Goal: Find contact information: Find contact information

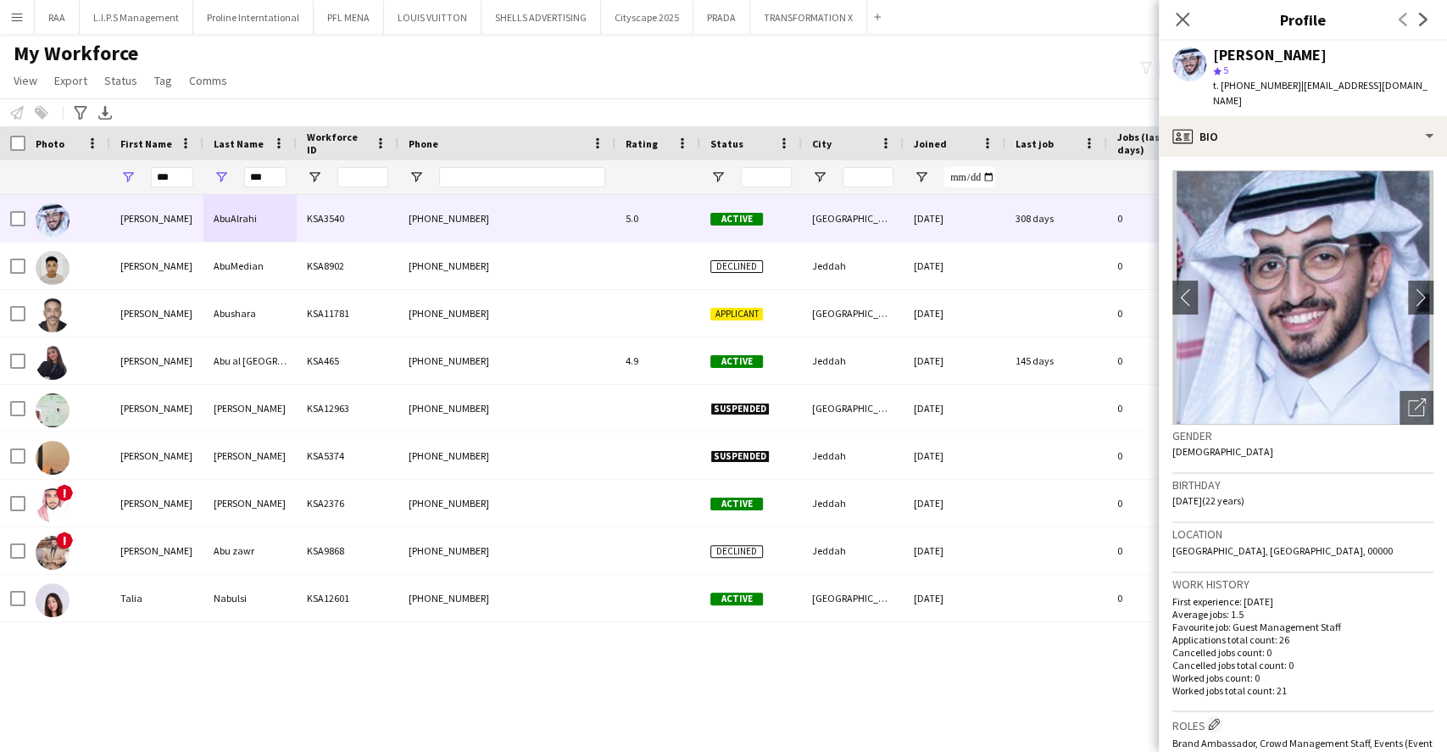
click at [280, 170] on input "***" at bounding box center [265, 177] width 42 height 20
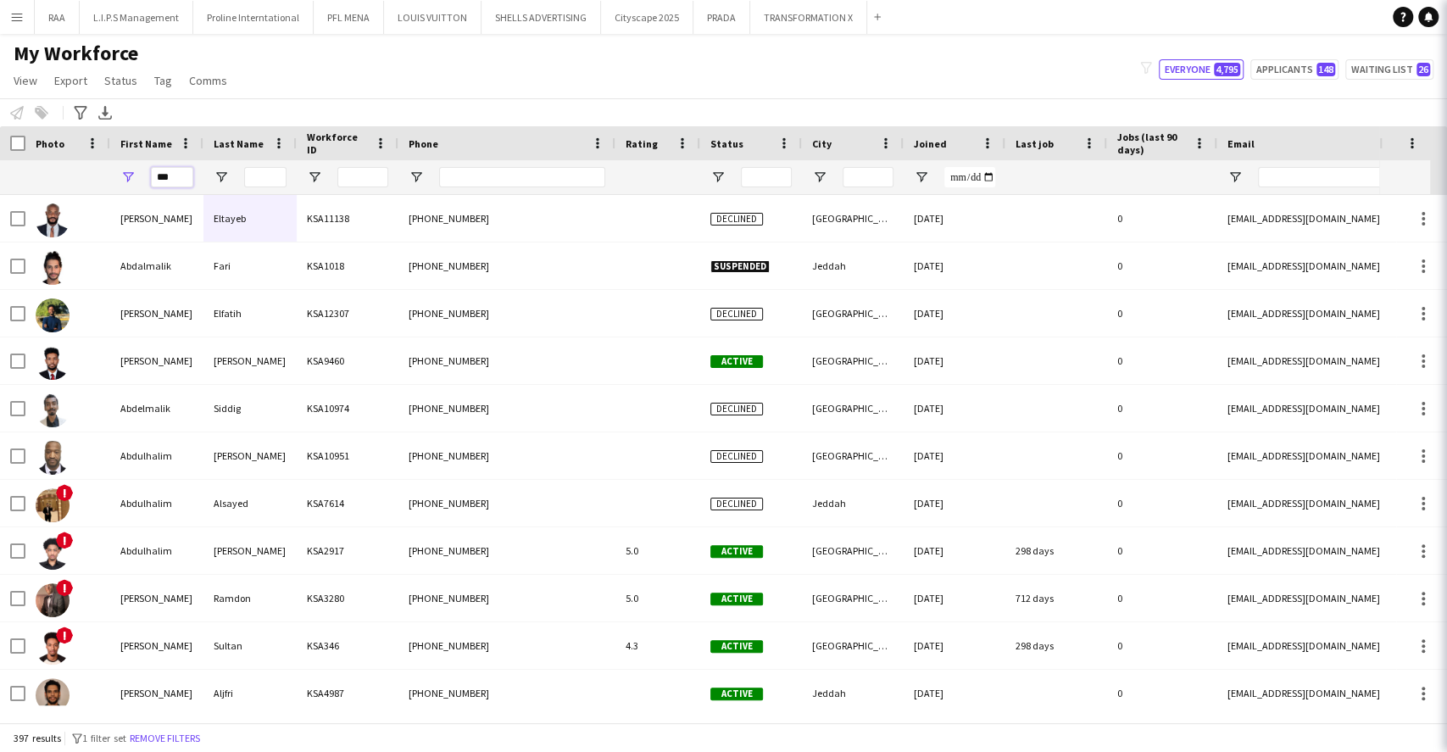
click at [165, 175] on input "***" at bounding box center [172, 177] width 42 height 20
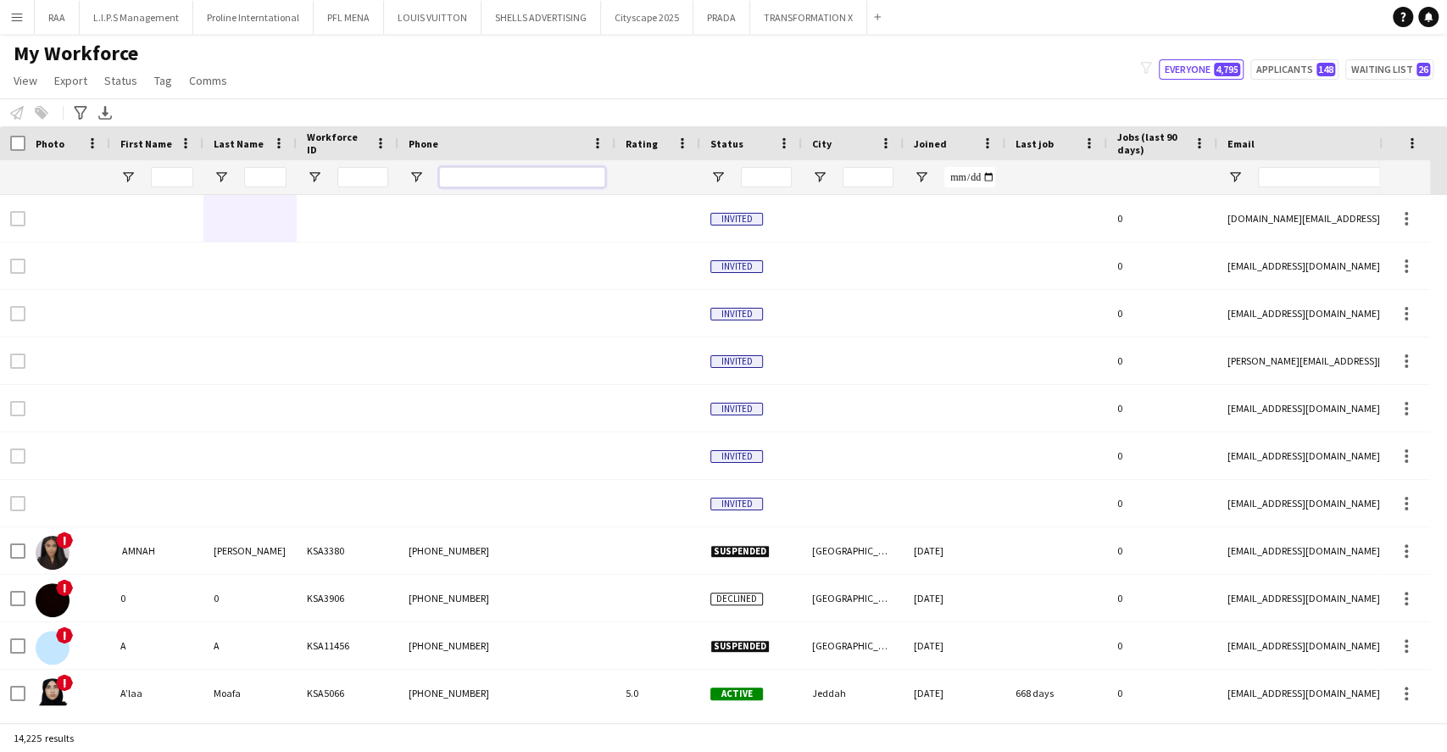
click at [472, 178] on input "Phone Filter Input" at bounding box center [522, 177] width 166 height 20
click at [1353, 177] on input "Email Filter Input" at bounding box center [1402, 177] width 288 height 20
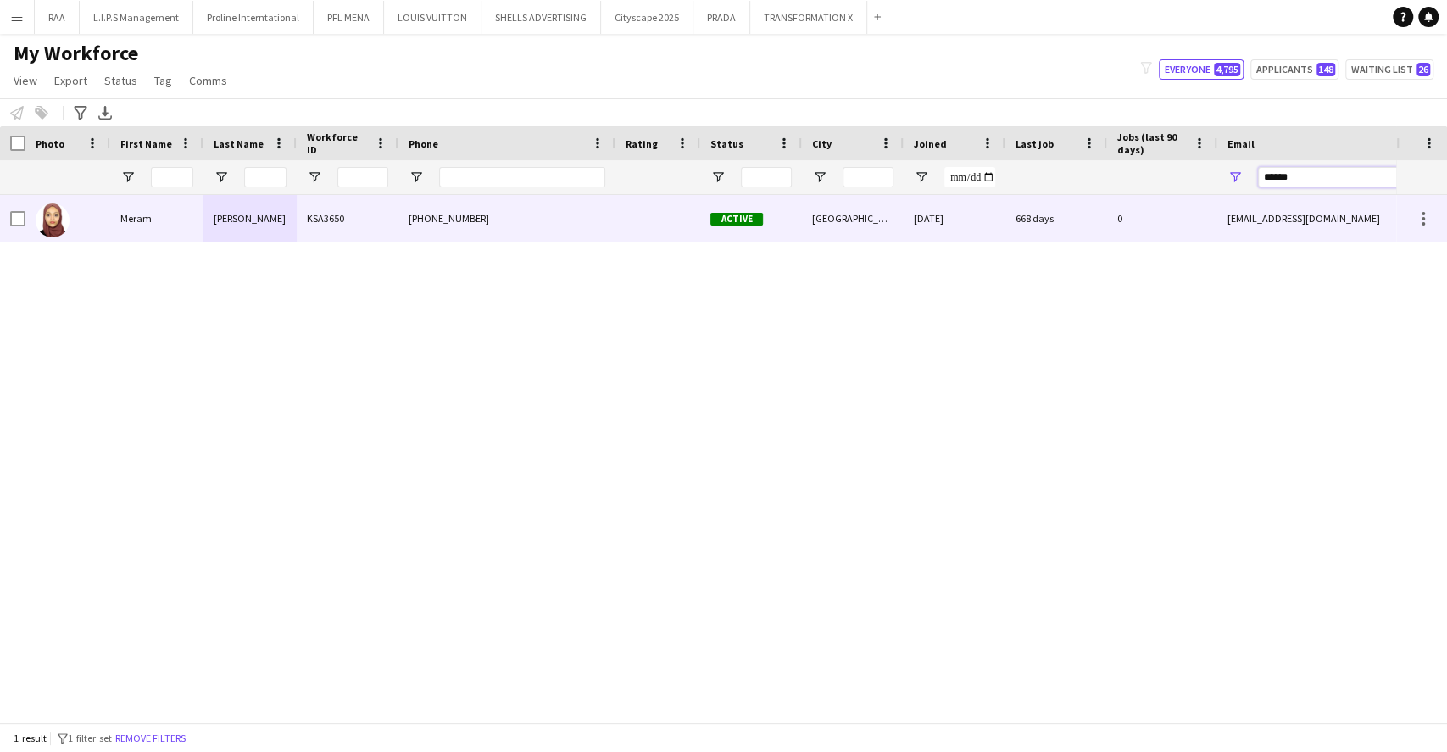
type input "******"
click at [951, 209] on div "[DATE]" at bounding box center [955, 218] width 102 height 47
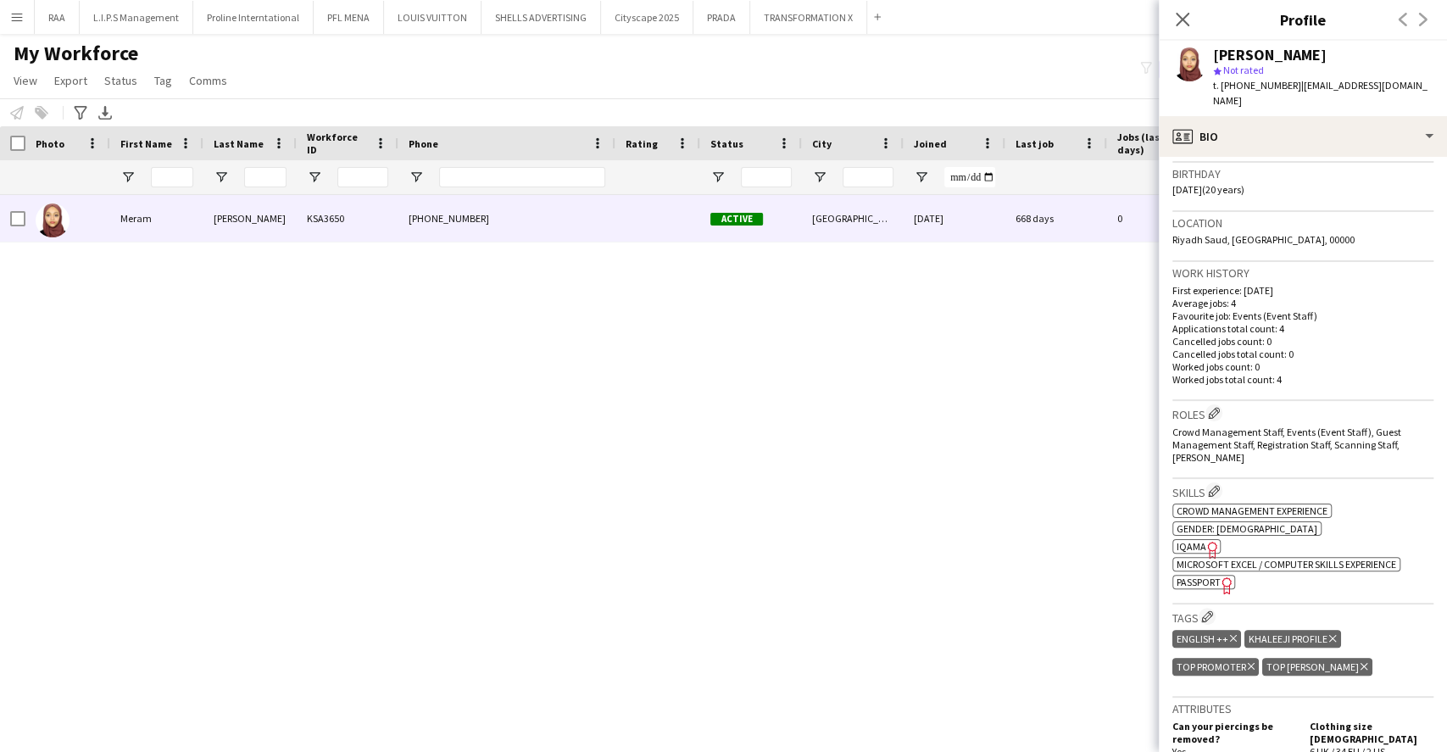
scroll to position [339, 0]
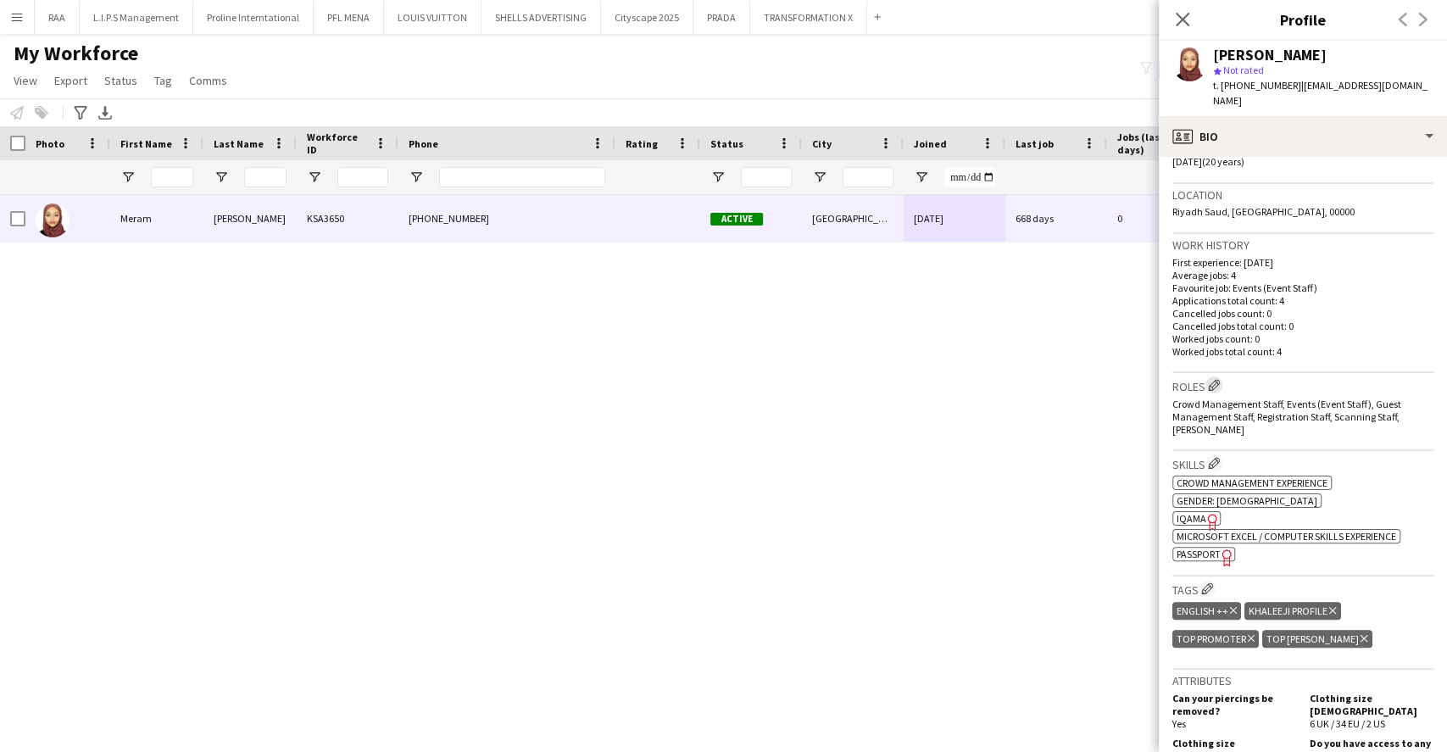
click at [1219, 379] on app-icon "Edit crew company roles" at bounding box center [1214, 385] width 12 height 12
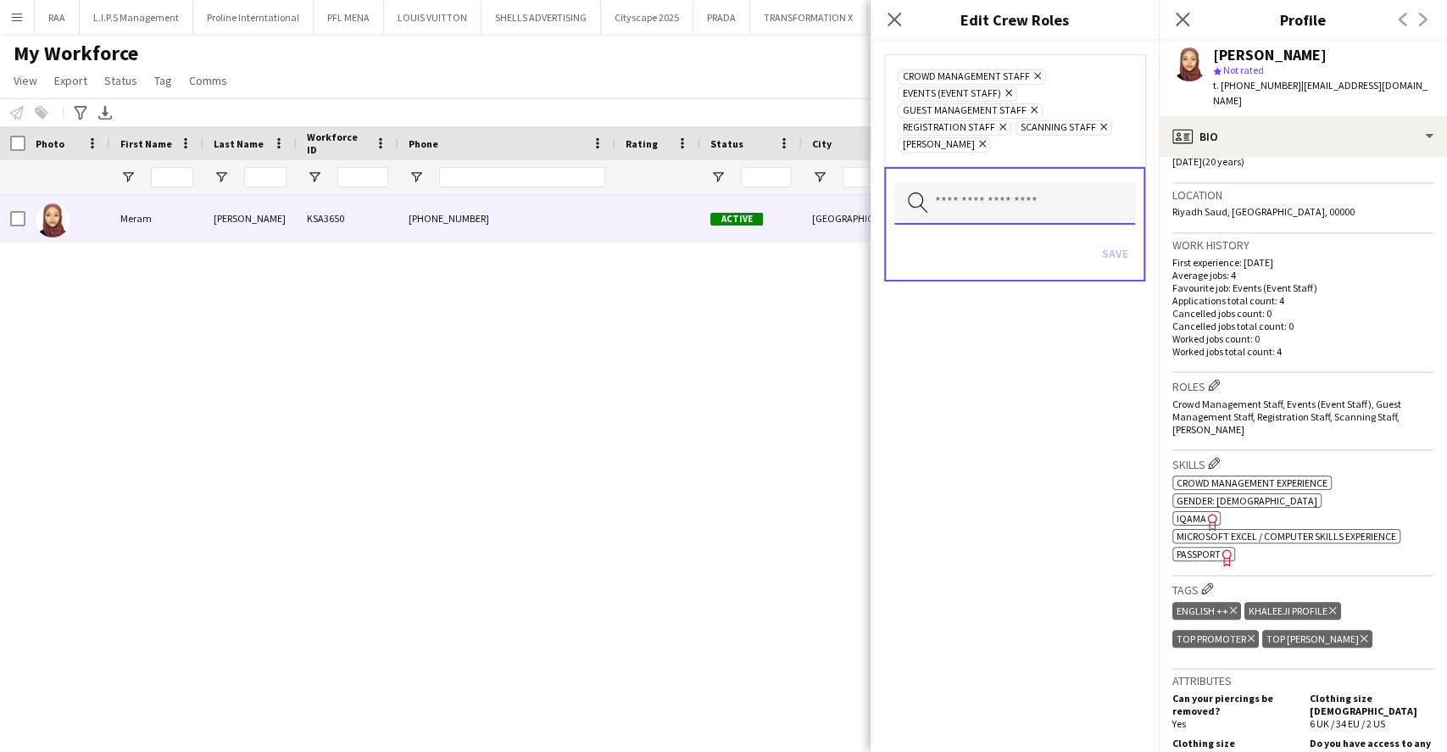
click at [1032, 214] on input "text" at bounding box center [1014, 203] width 241 height 42
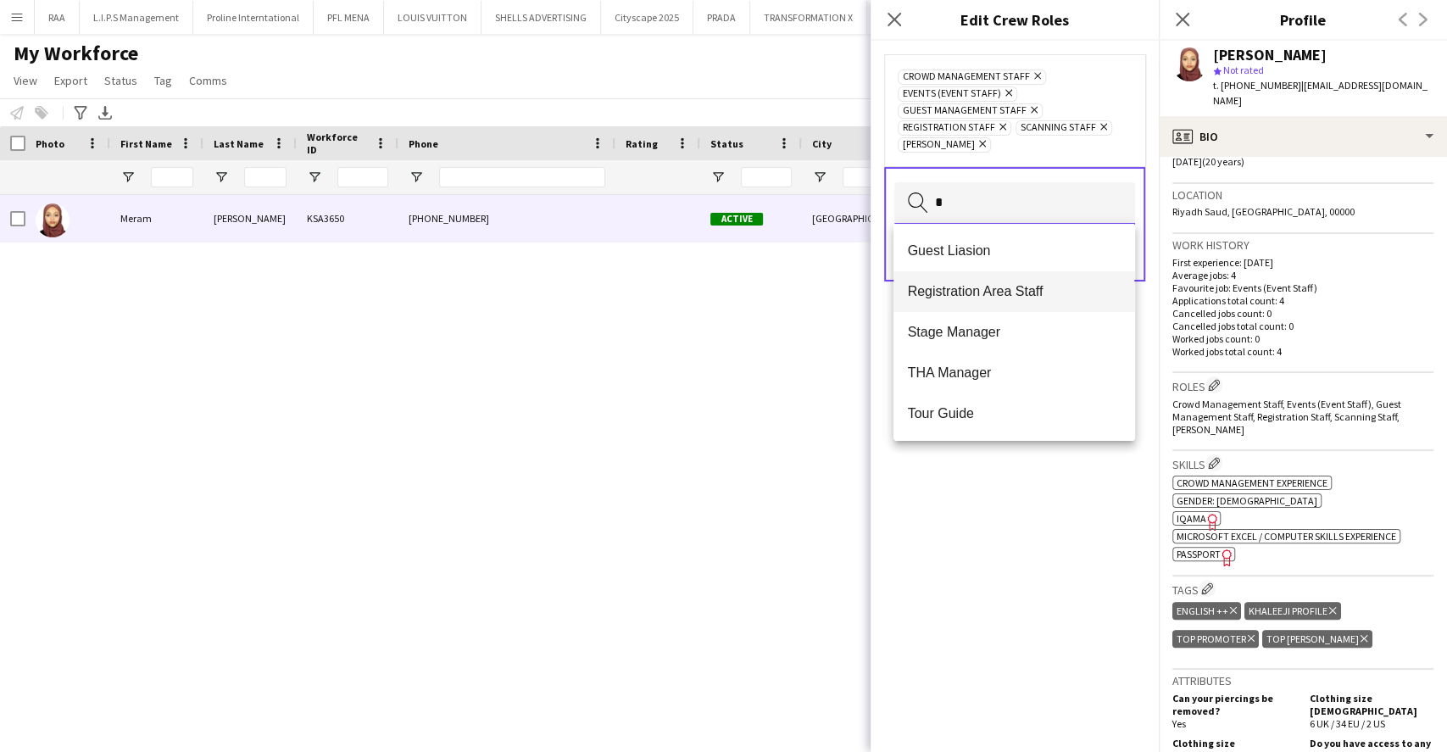
type input "*"
click at [992, 283] on span "Registration Area Staff" at bounding box center [1014, 291] width 214 height 16
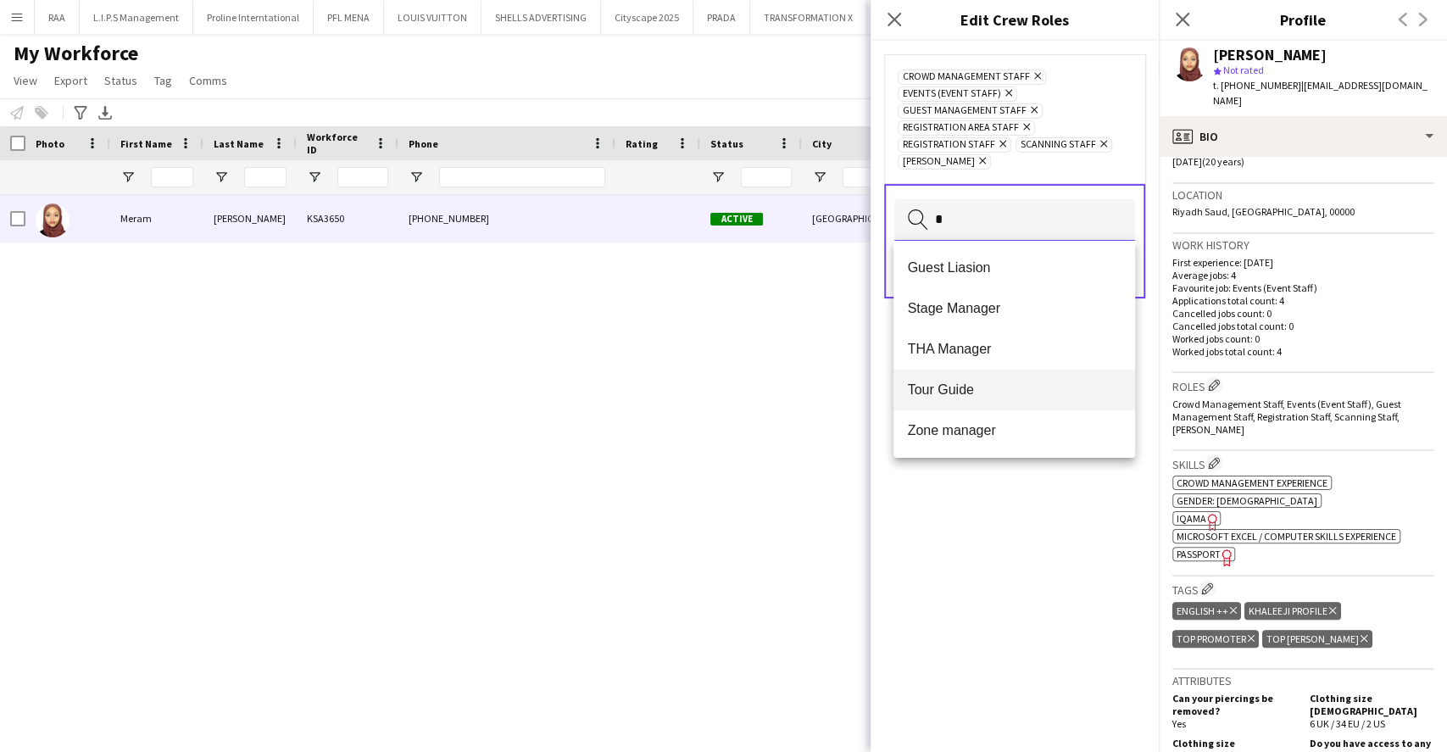
type input "*"
click at [958, 402] on mat-option "Tour Guide" at bounding box center [1013, 390] width 241 height 41
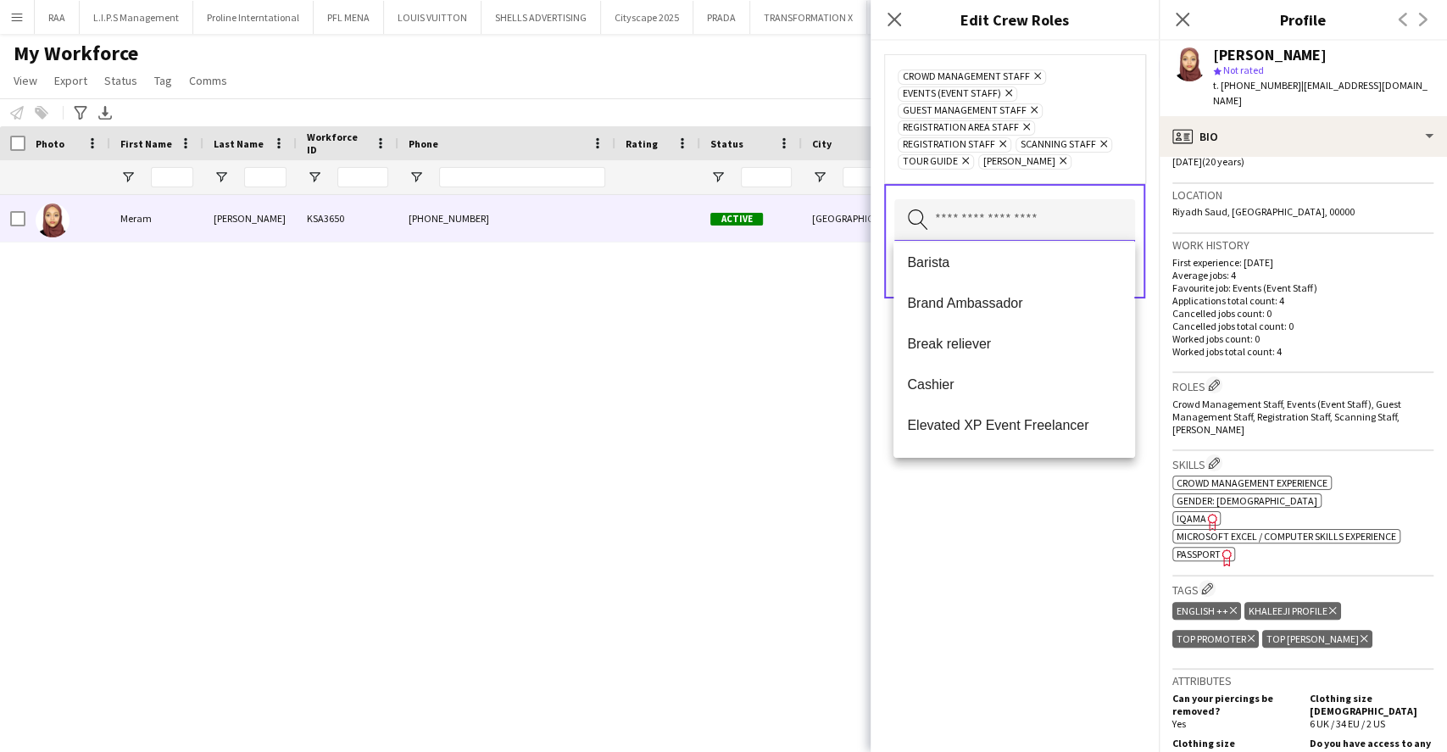
scroll to position [0, 0]
click at [979, 390] on span "Brand Ambassador" at bounding box center [1014, 389] width 214 height 16
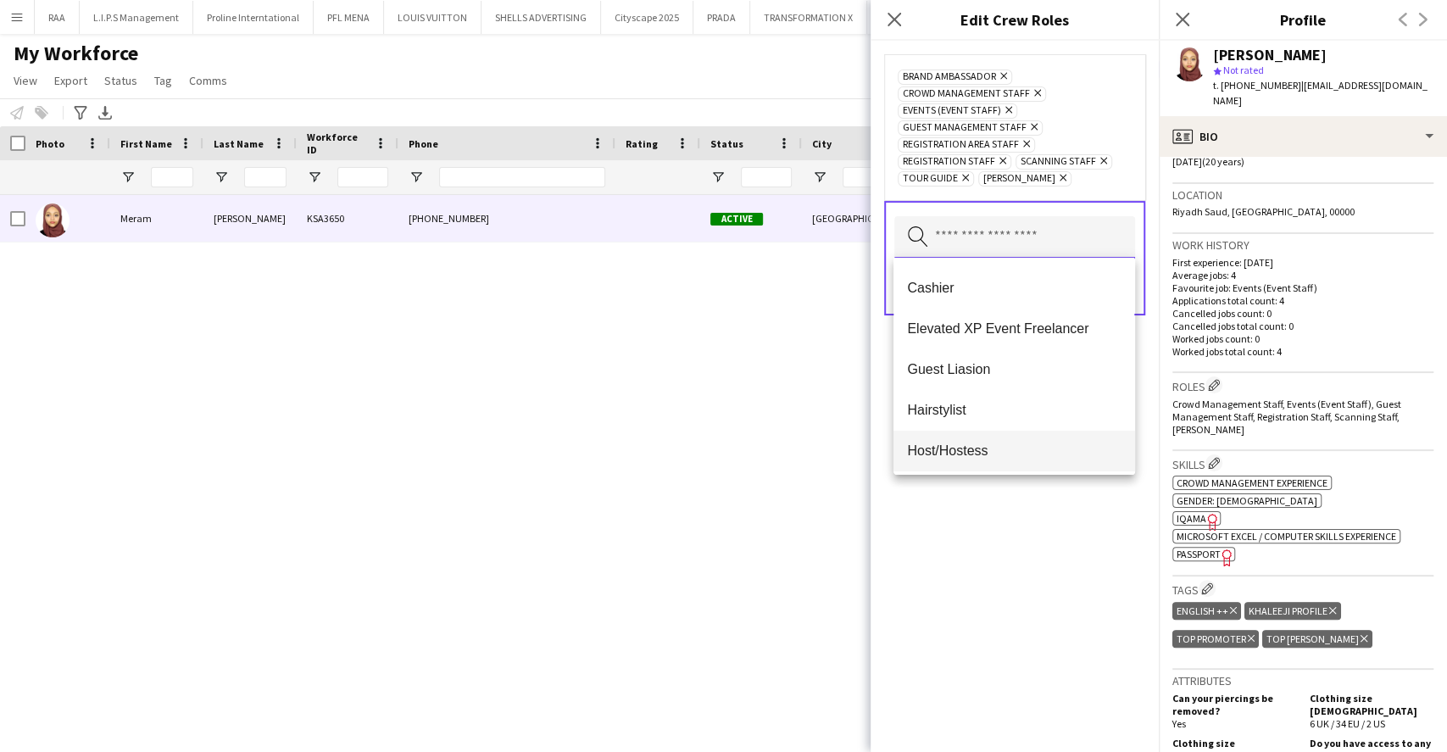
scroll to position [225, 0]
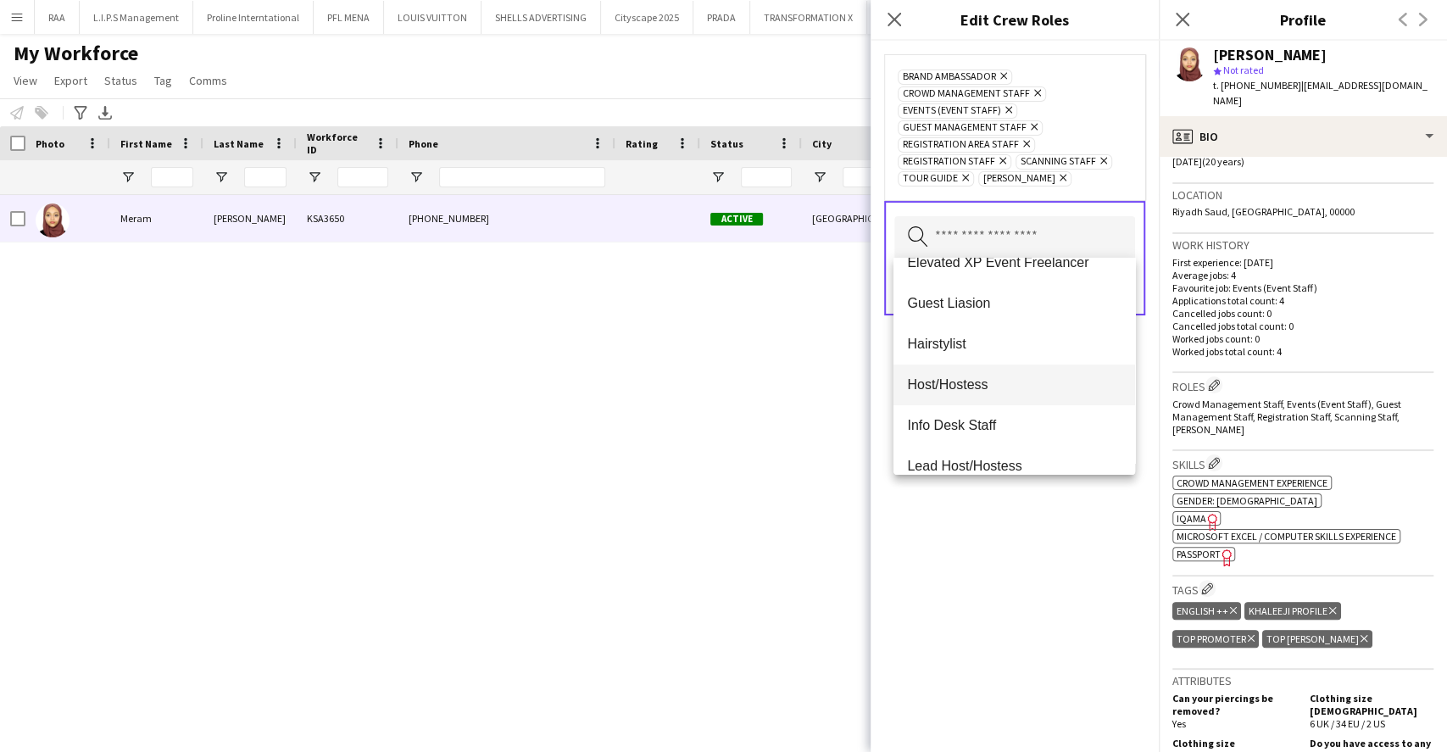
click at [974, 380] on span "Host/Hostess" at bounding box center [1014, 384] width 214 height 16
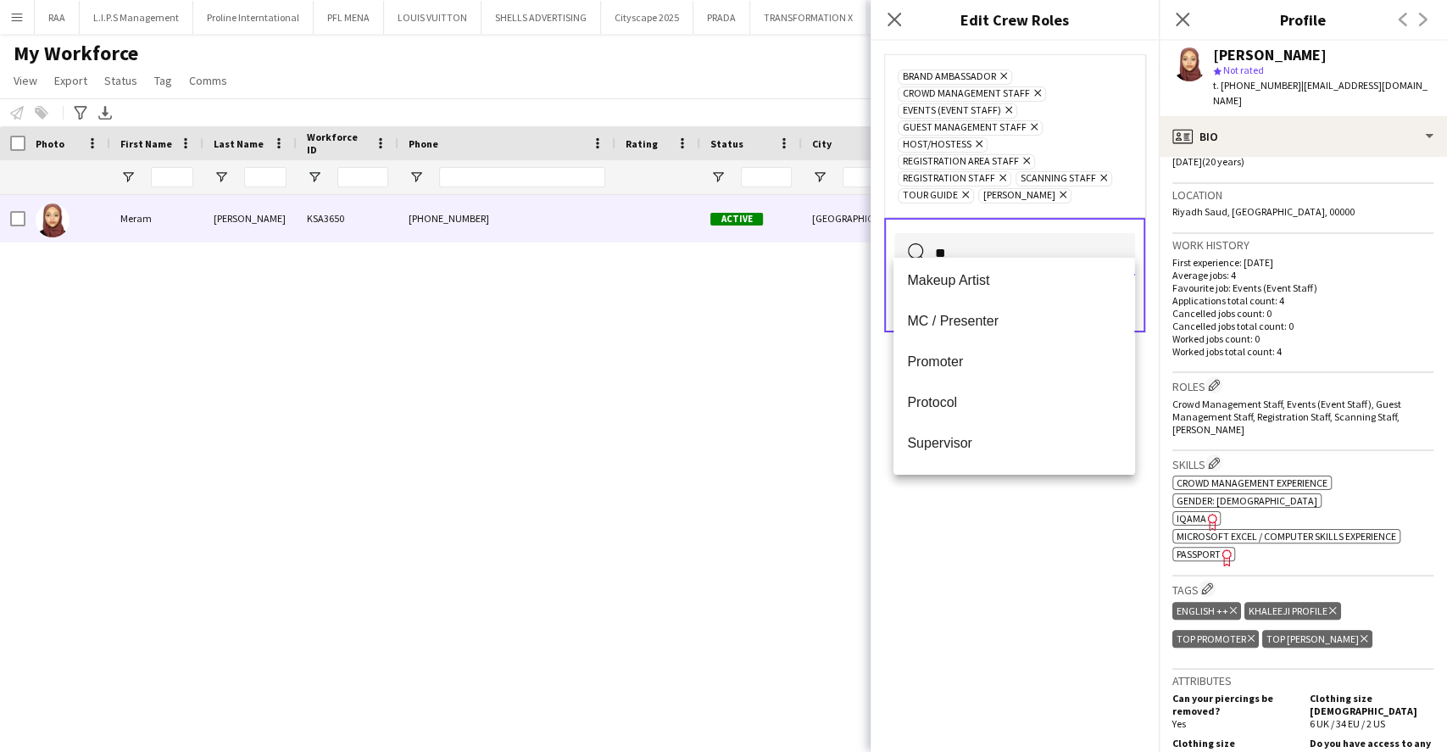
scroll to position [0, 0]
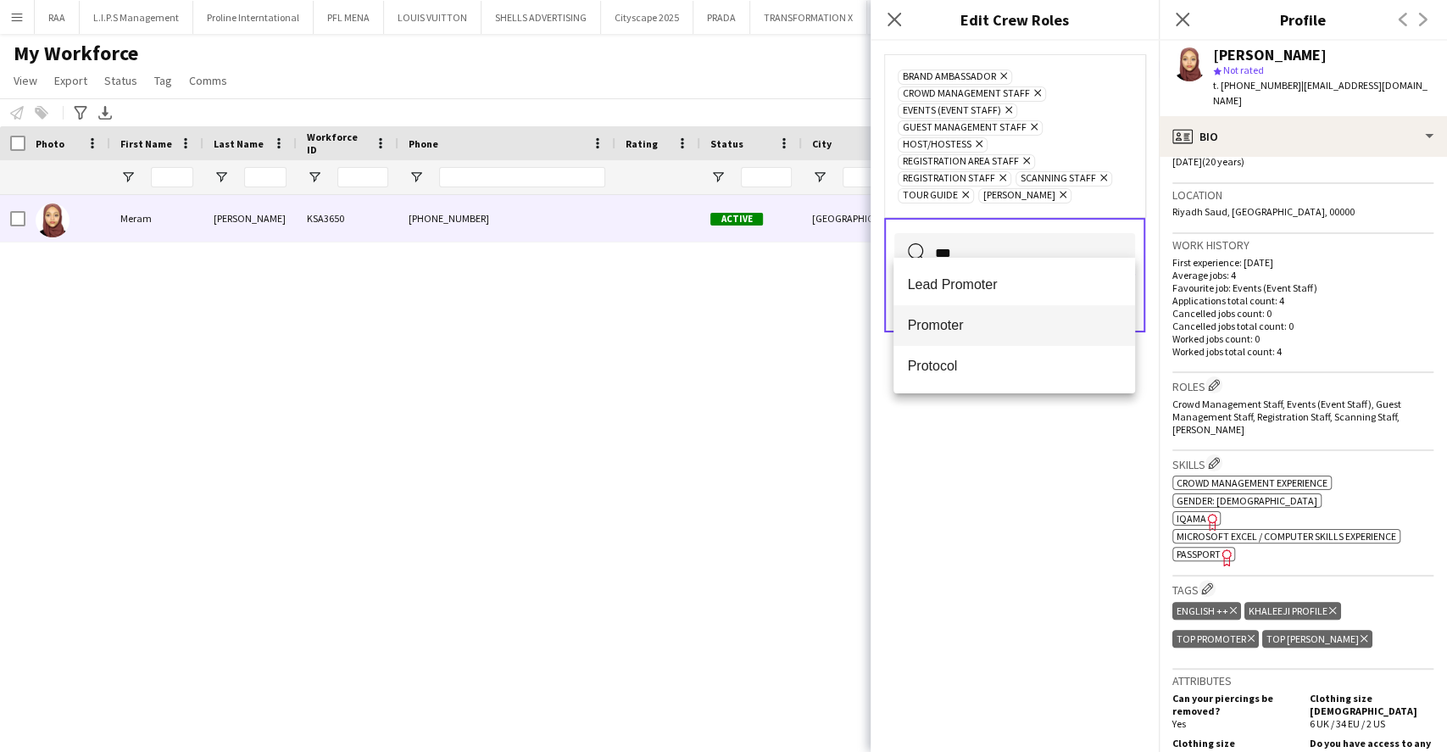
type input "***"
click at [948, 317] on span "Promoter" at bounding box center [1014, 325] width 214 height 16
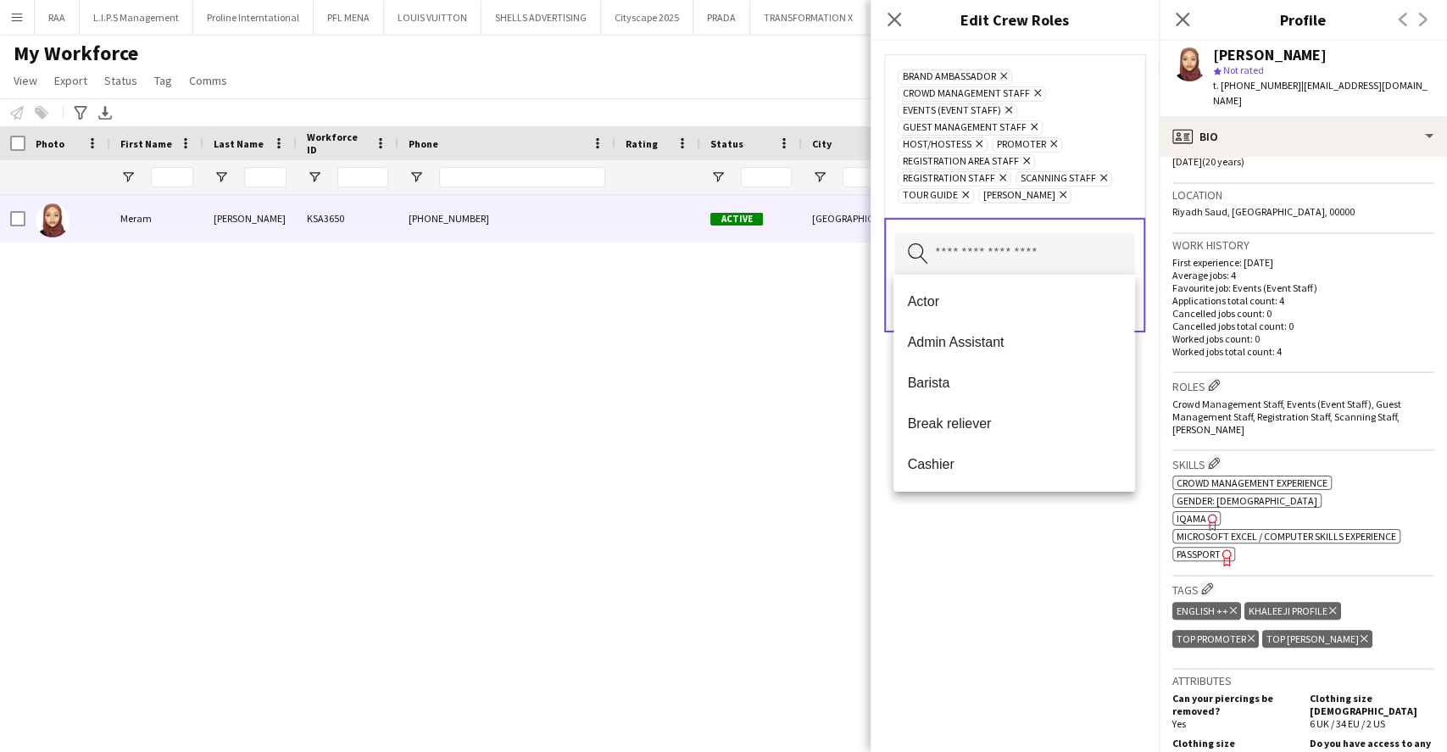
click at [1071, 554] on div "Brand Ambassador Remove Crowd Management Staff Remove Events (Event Staff) Remo…" at bounding box center [1015, 396] width 288 height 711
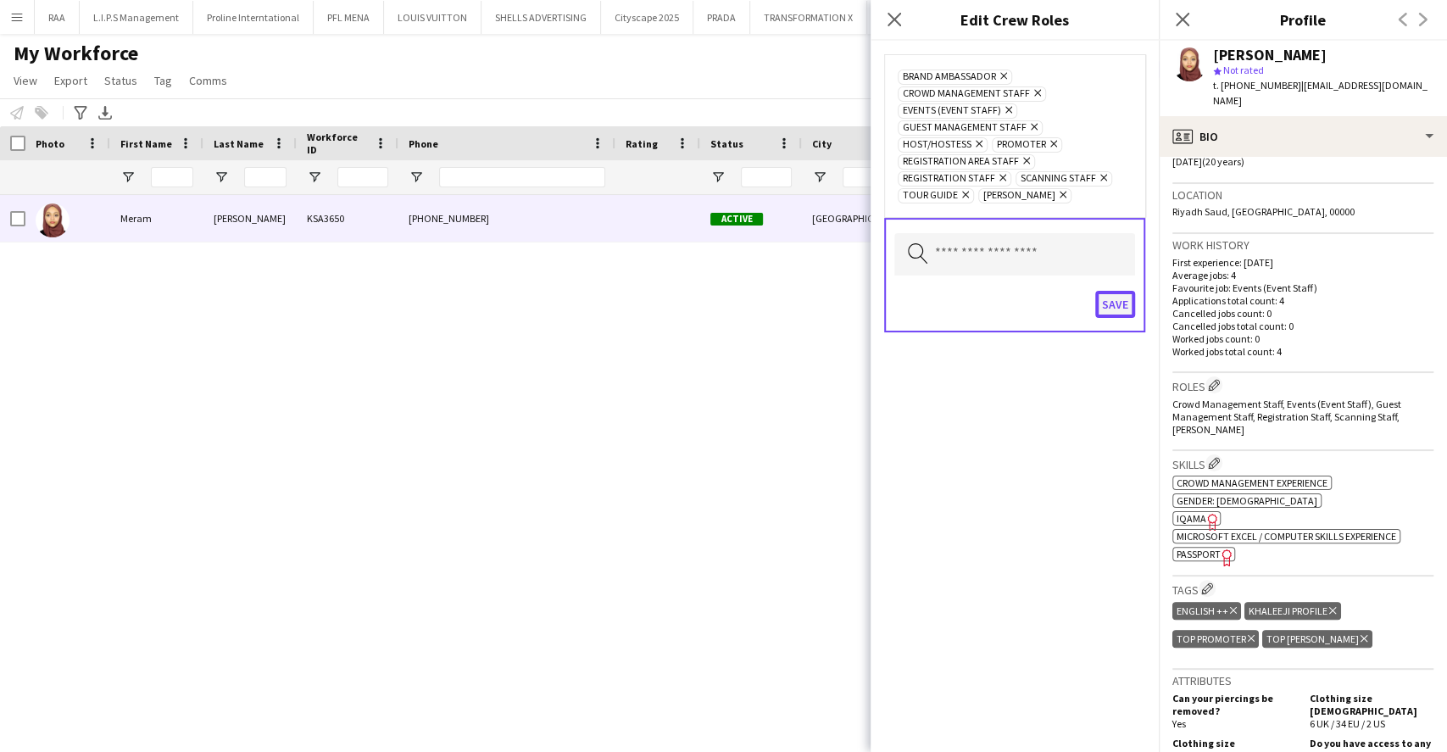
click at [1120, 298] on button "Save" at bounding box center [1115, 304] width 40 height 27
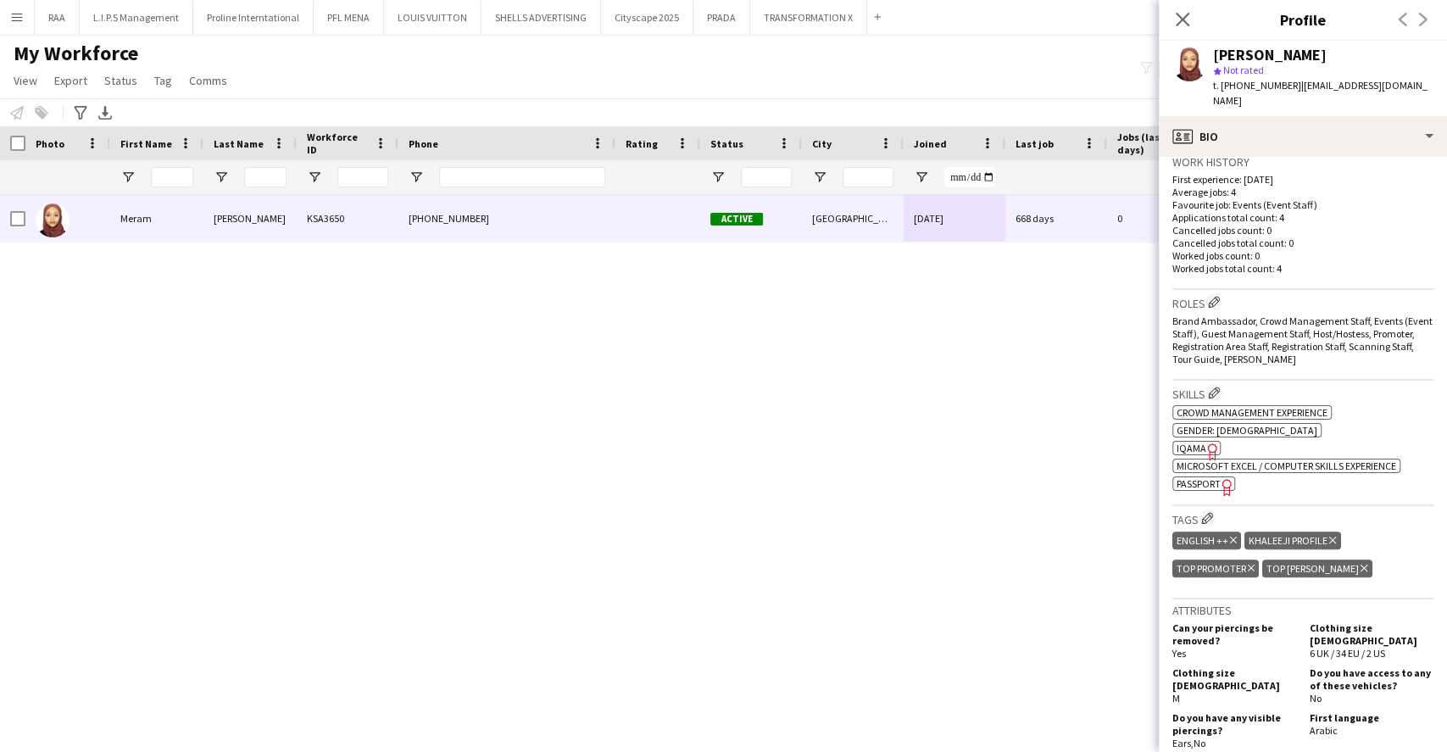
scroll to position [452, 0]
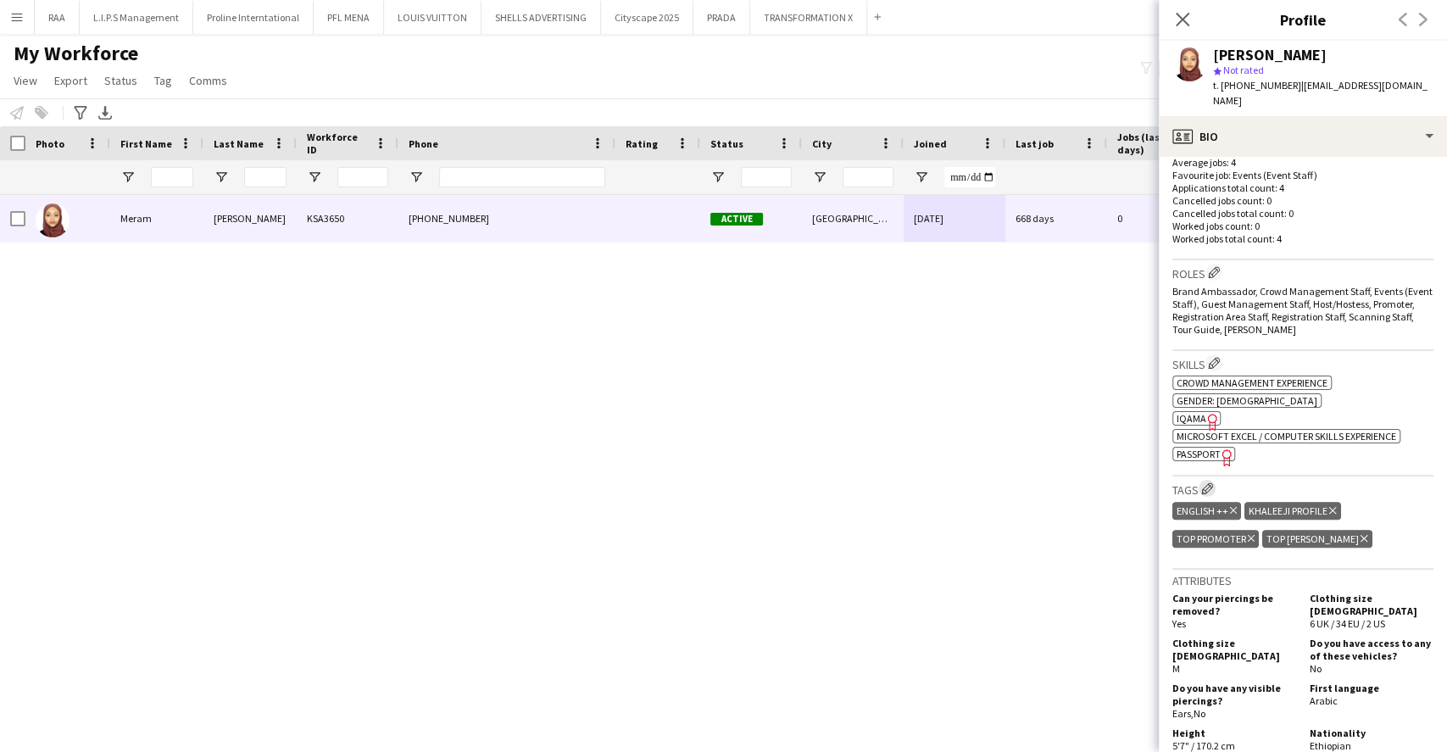
click at [1207, 482] on app-icon "Edit crew company tags" at bounding box center [1207, 488] width 12 height 12
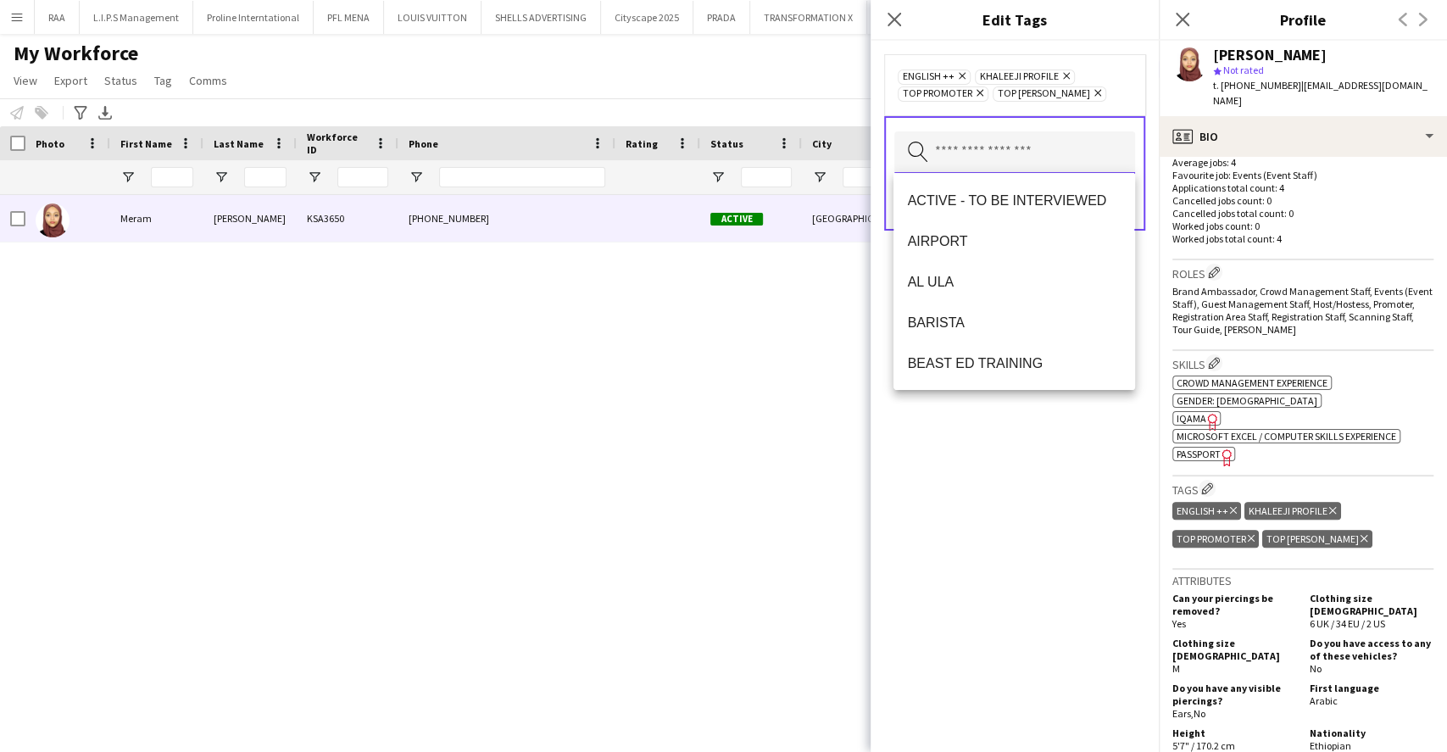
click at [970, 159] on input "text" at bounding box center [1014, 152] width 241 height 42
type input "***"
click at [976, 183] on mat-option "TOP HOST/HOSTESS" at bounding box center [1013, 200] width 241 height 41
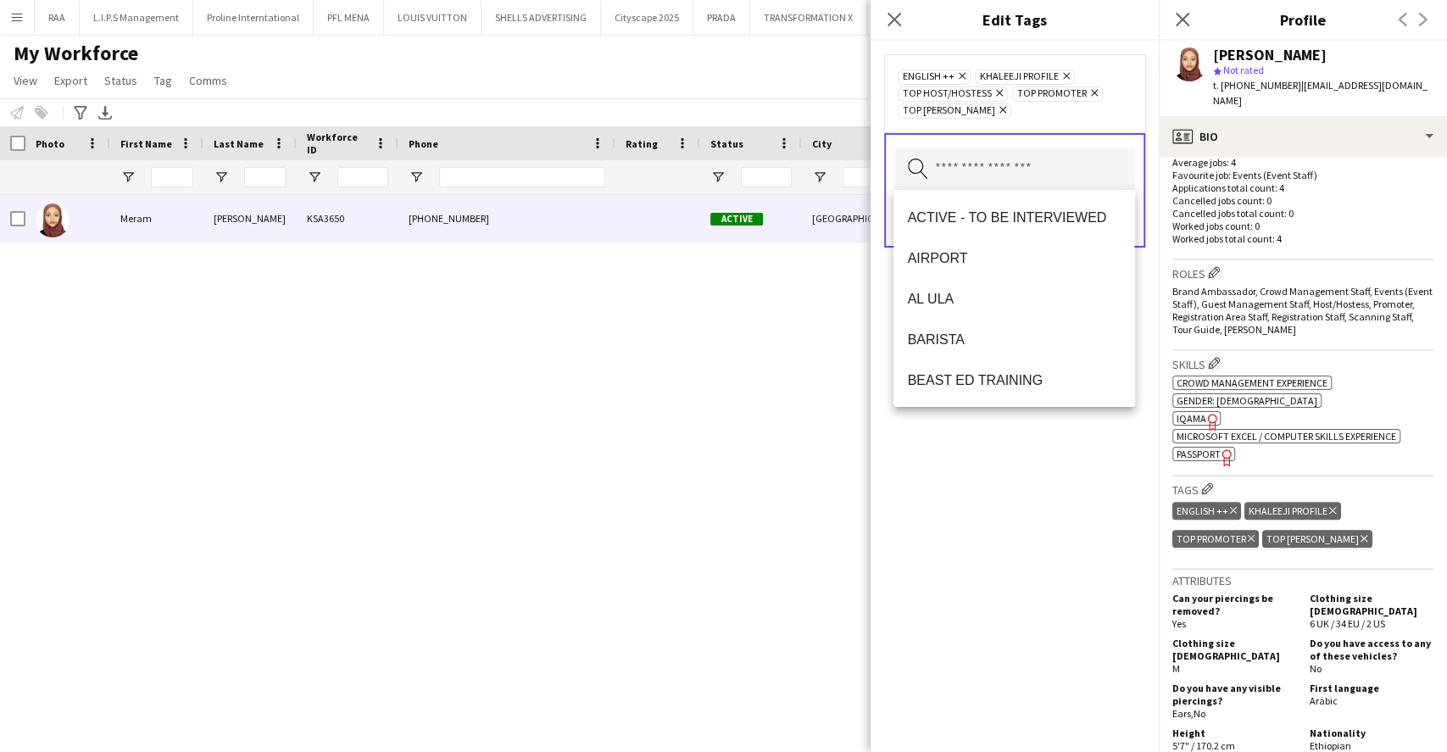
click at [1015, 464] on div "ENGLISH ++ Remove KHALEEJI PROFILE Remove TOP HOST/HOSTESS Remove TOP PROMOTER …" at bounding box center [1015, 396] width 288 height 711
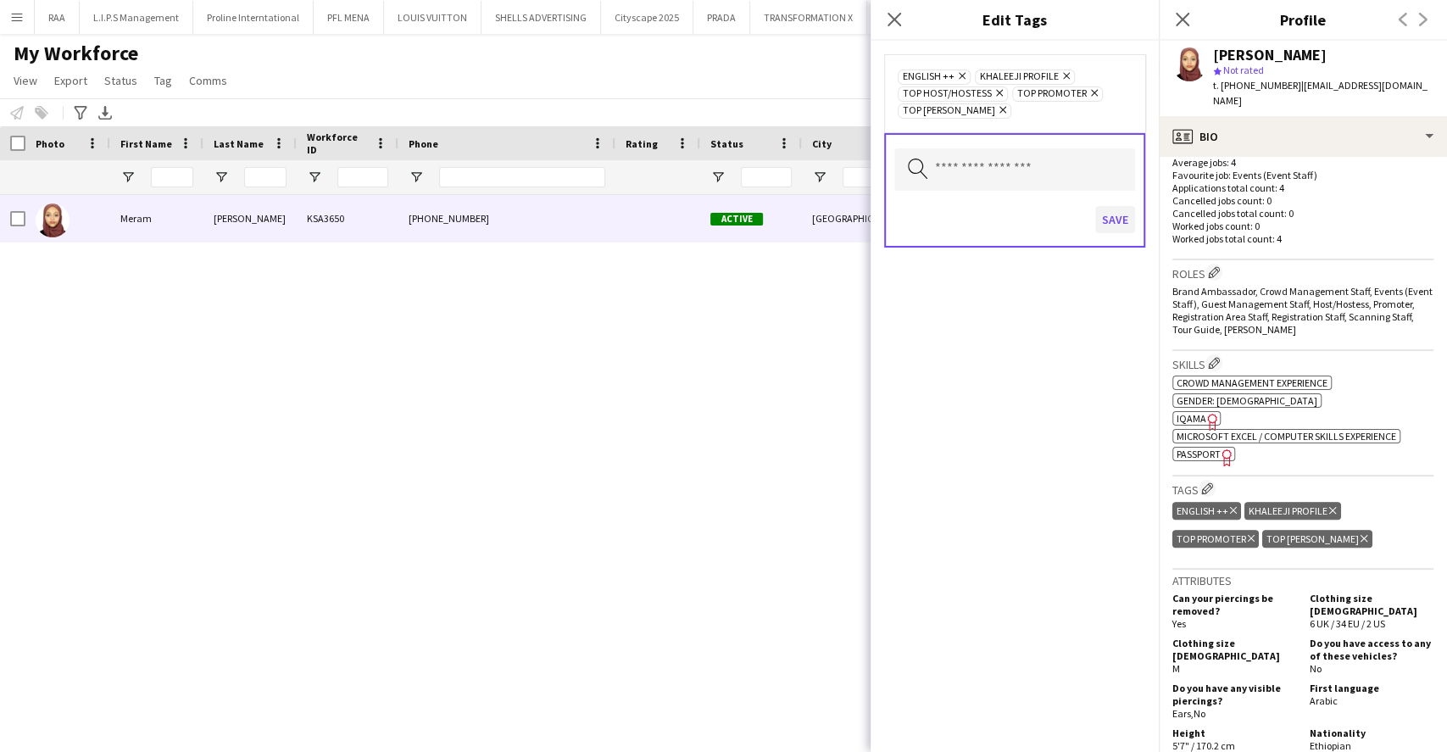
drag, startPoint x: 1095, startPoint y: 218, endPoint x: 1110, endPoint y: 216, distance: 14.5
click at [1098, 219] on div "Save" at bounding box center [1014, 222] width 241 height 48
click at [1116, 214] on button "Save" at bounding box center [1115, 219] width 40 height 27
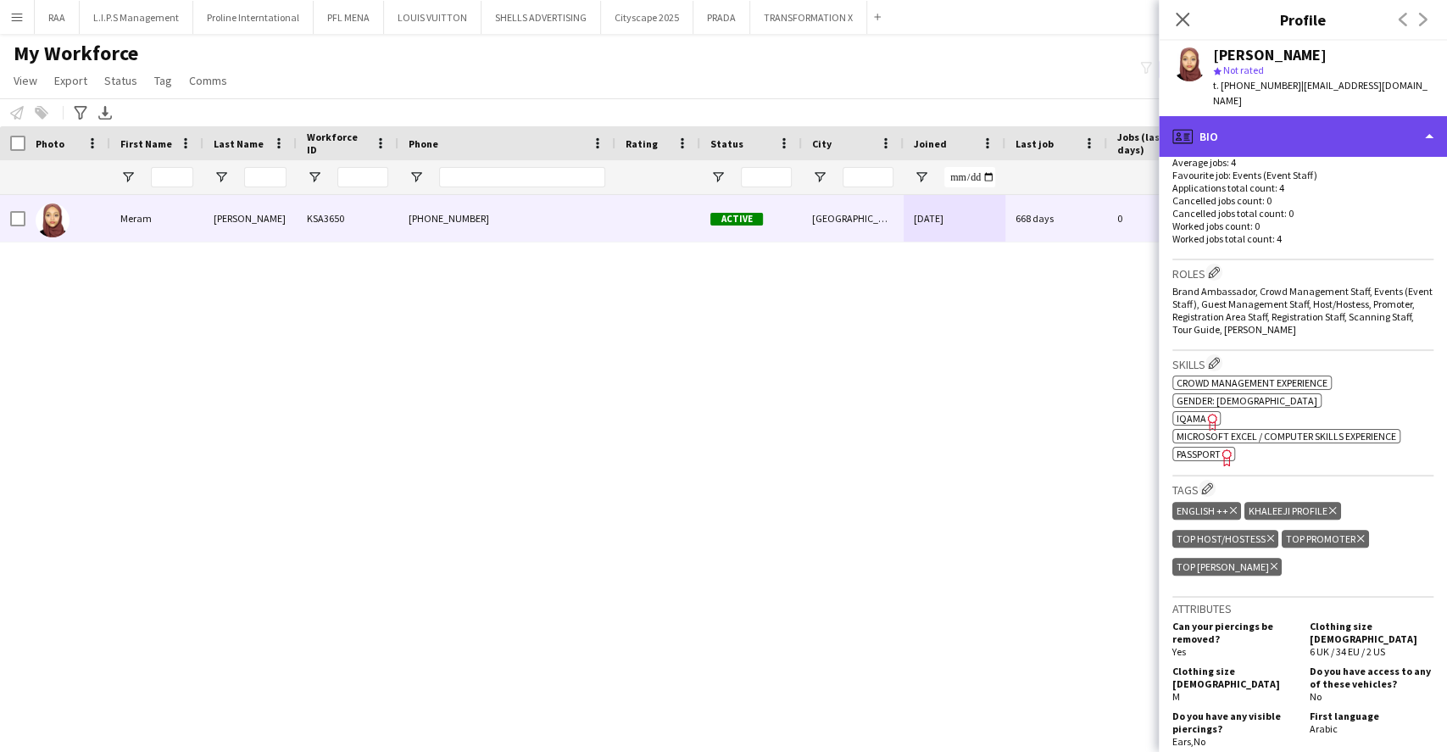
click at [1423, 116] on div "profile Bio" at bounding box center [1303, 136] width 288 height 41
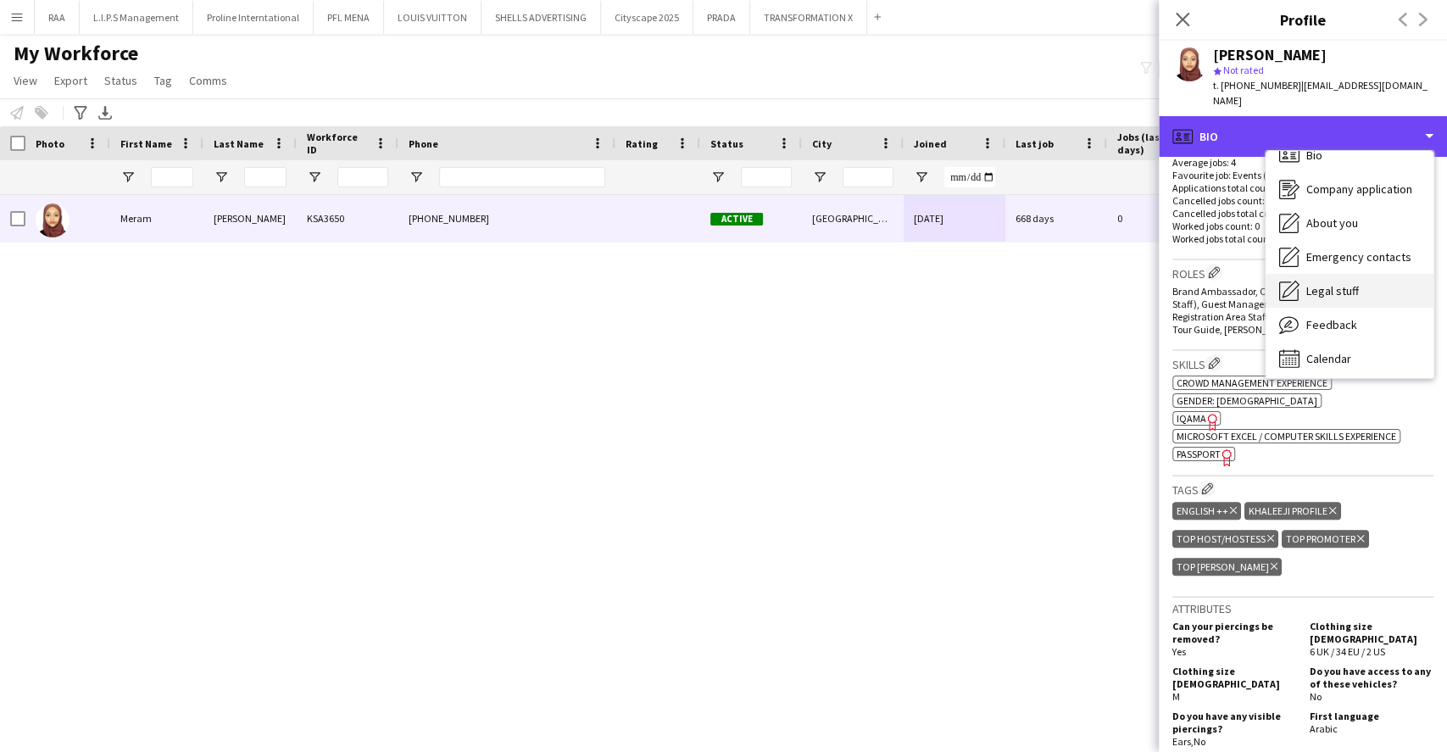
scroll to position [23, 0]
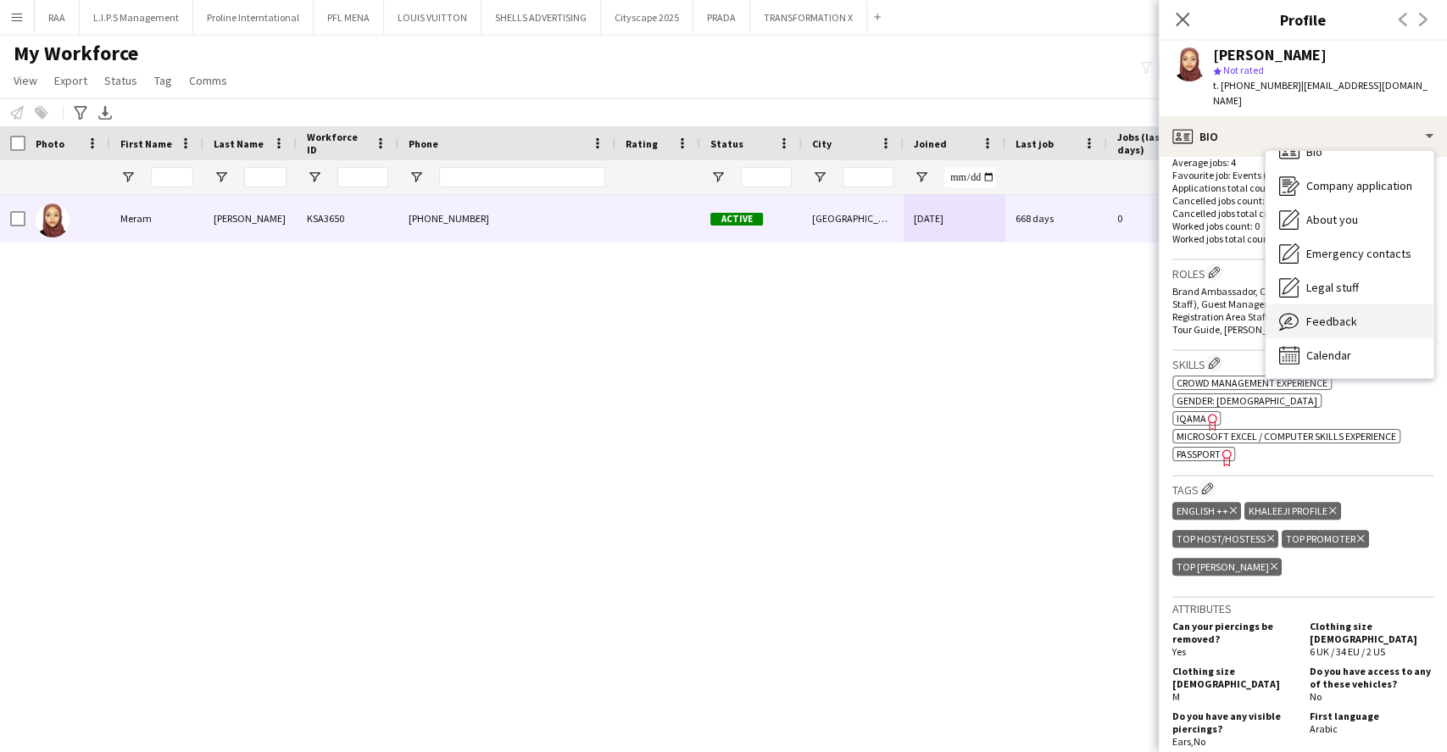
click at [1356, 304] on div "Feedback Feedback" at bounding box center [1350, 321] width 168 height 34
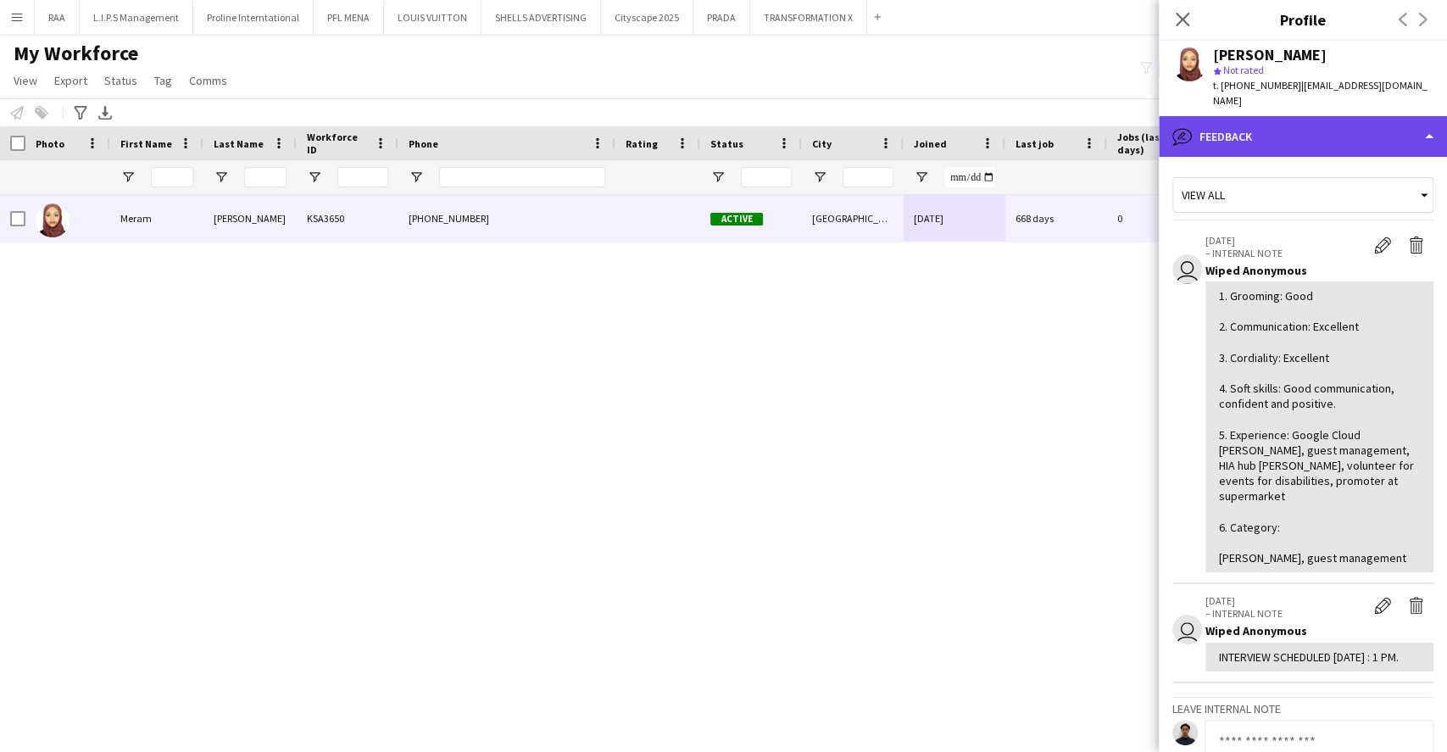
click at [1341, 116] on div "bubble-pencil Feedback" at bounding box center [1303, 136] width 288 height 41
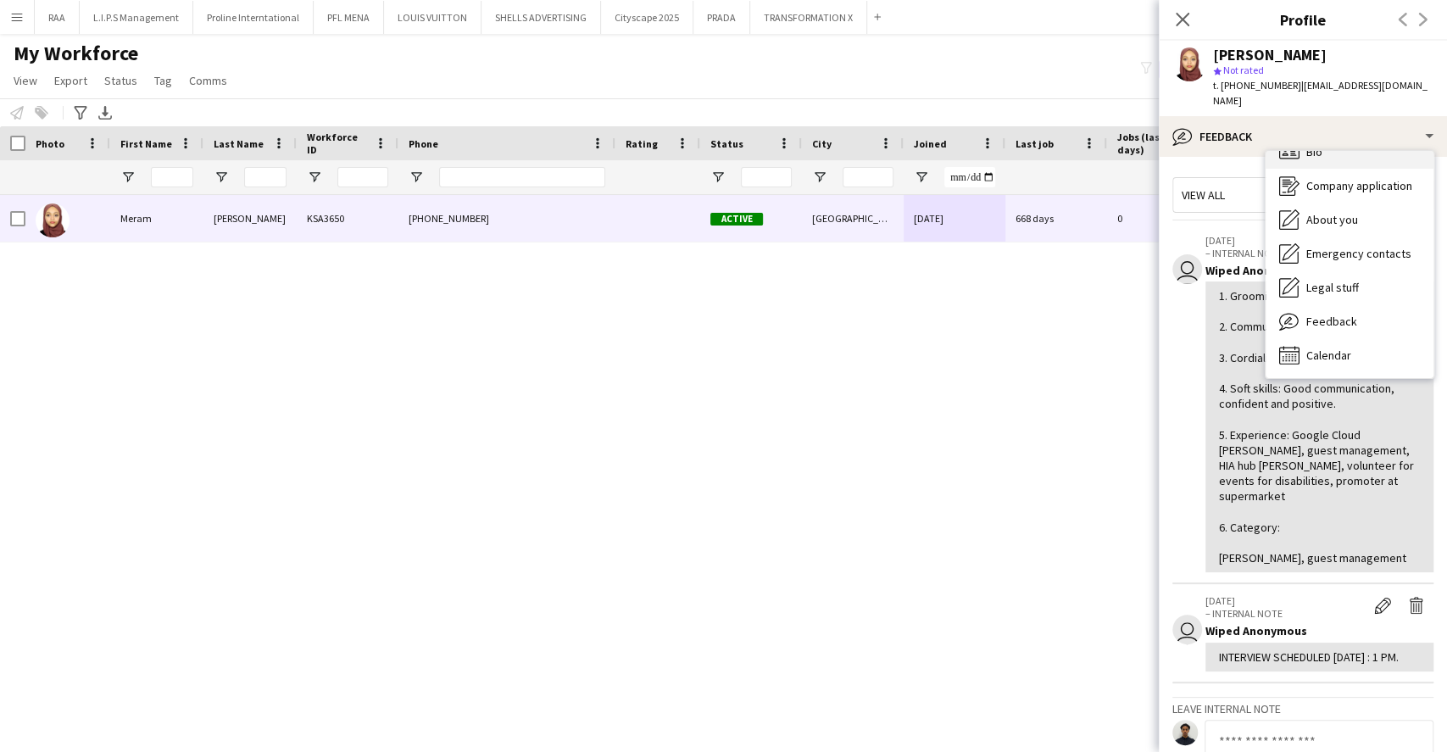
click at [1355, 146] on div "Bio Bio" at bounding box center [1350, 152] width 168 height 34
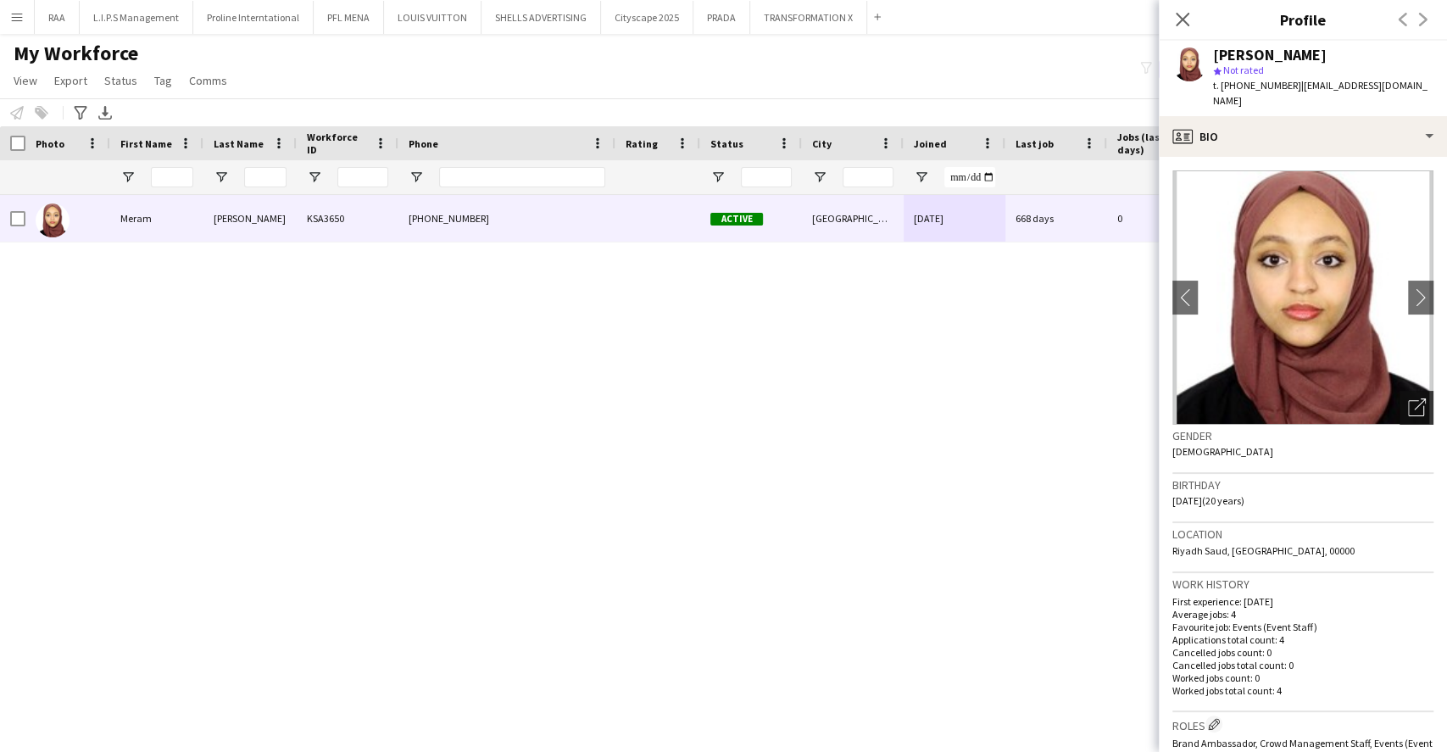
click at [1408, 398] on icon "Open photos pop-in" at bounding box center [1417, 407] width 18 height 18
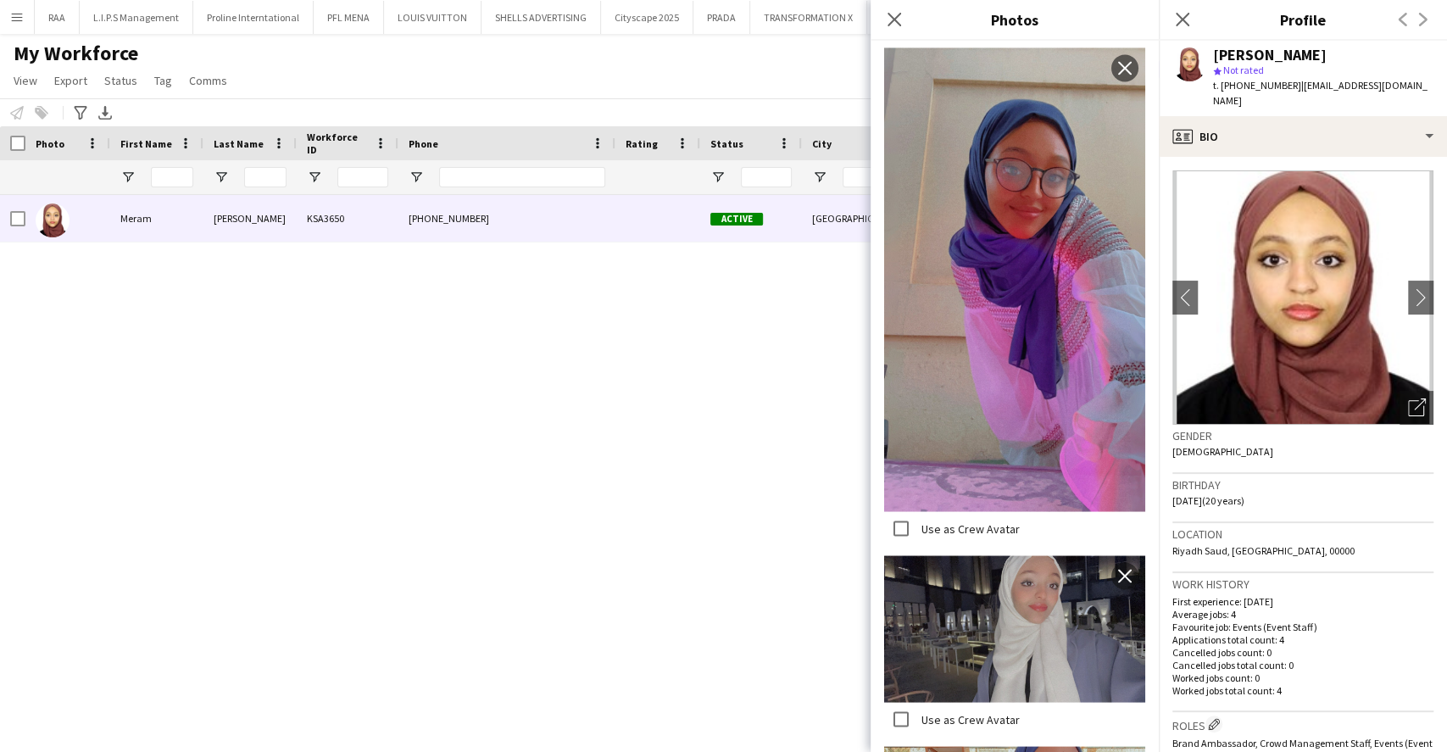
scroll to position [1900, 0]
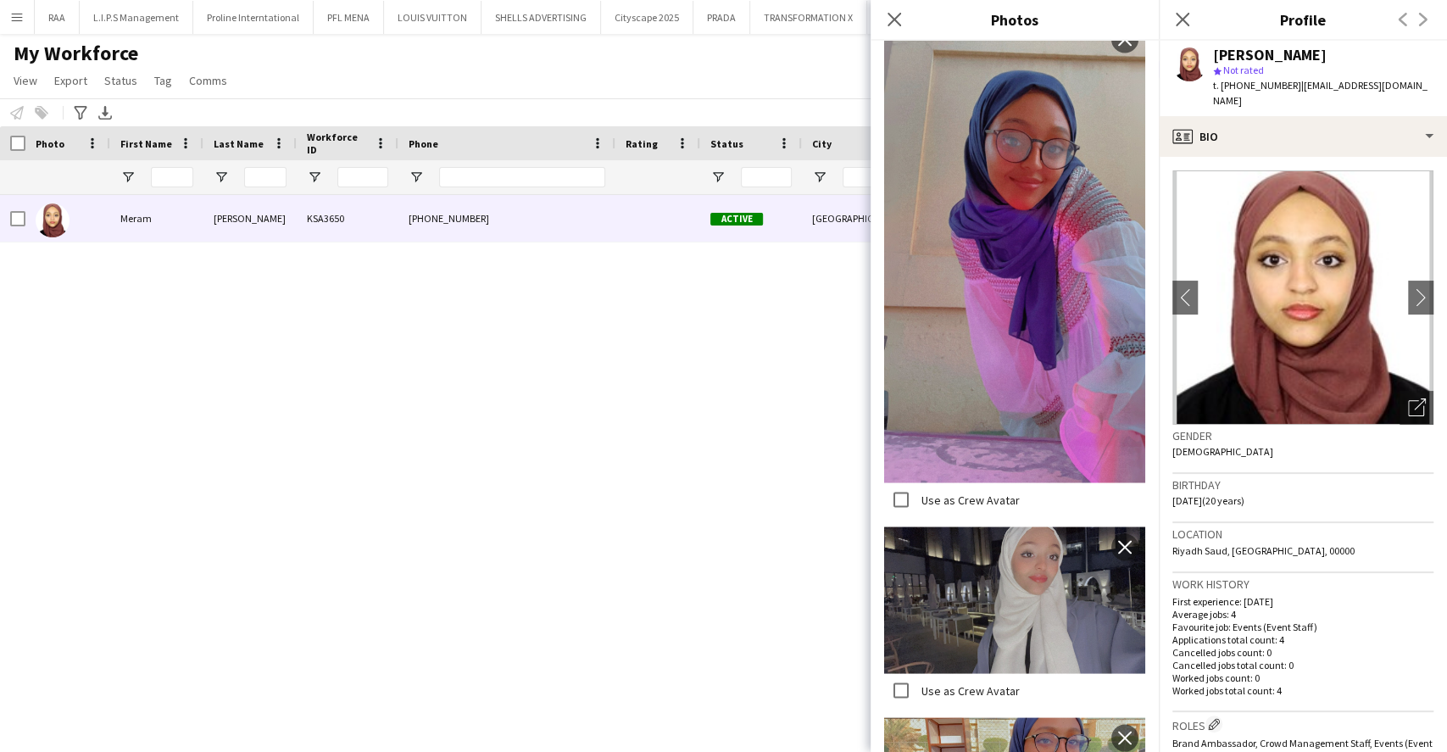
click at [1346, 444] on div "Gender [DEMOGRAPHIC_DATA]" at bounding box center [1302, 449] width 261 height 49
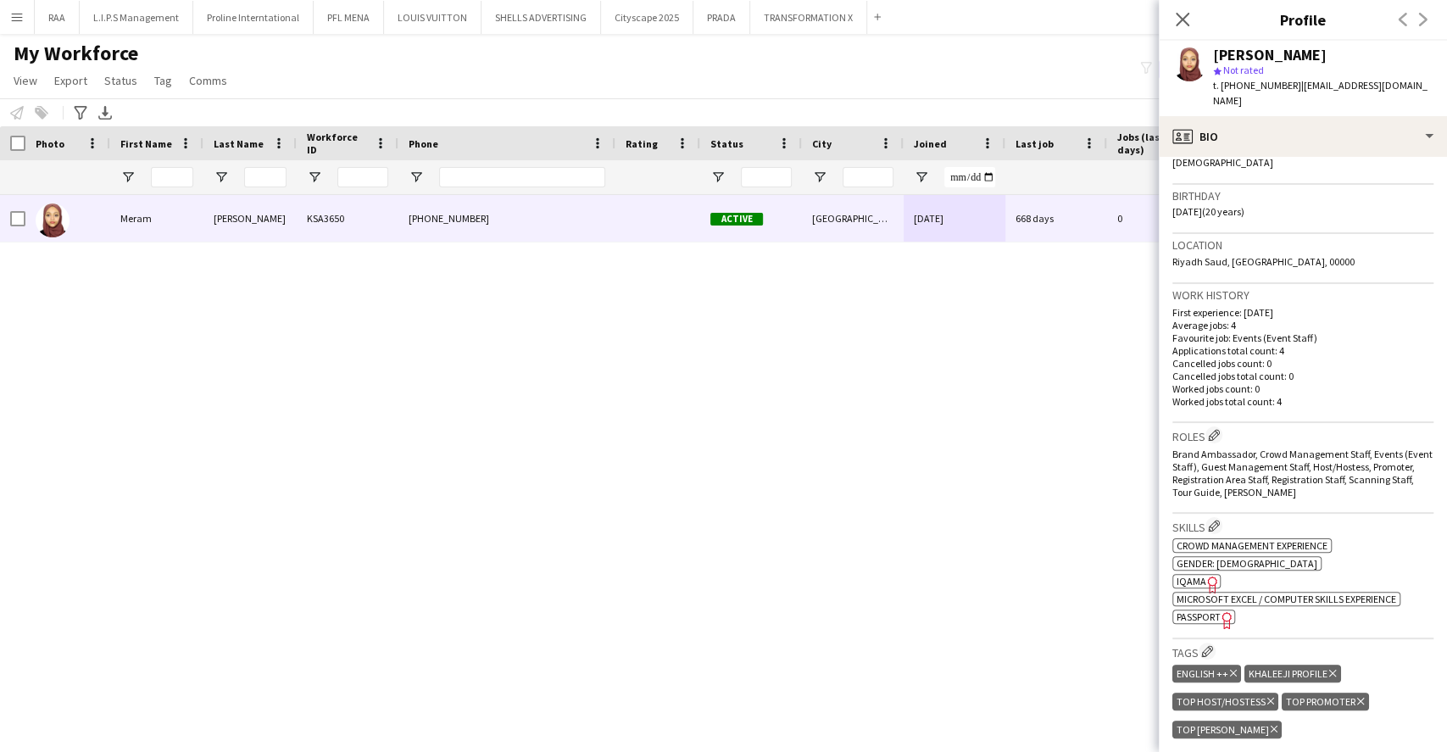
scroll to position [0, 0]
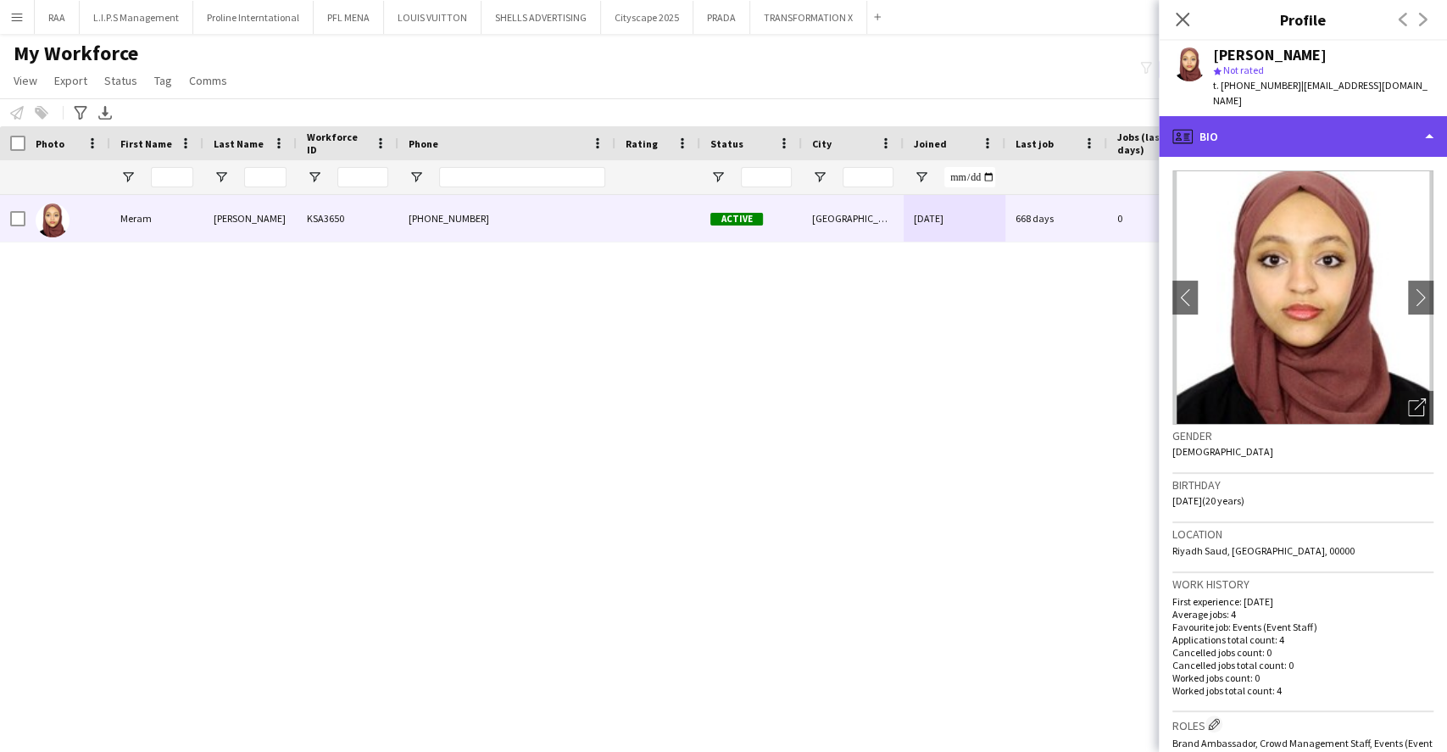
click at [1281, 116] on div "profile Bio" at bounding box center [1303, 136] width 288 height 41
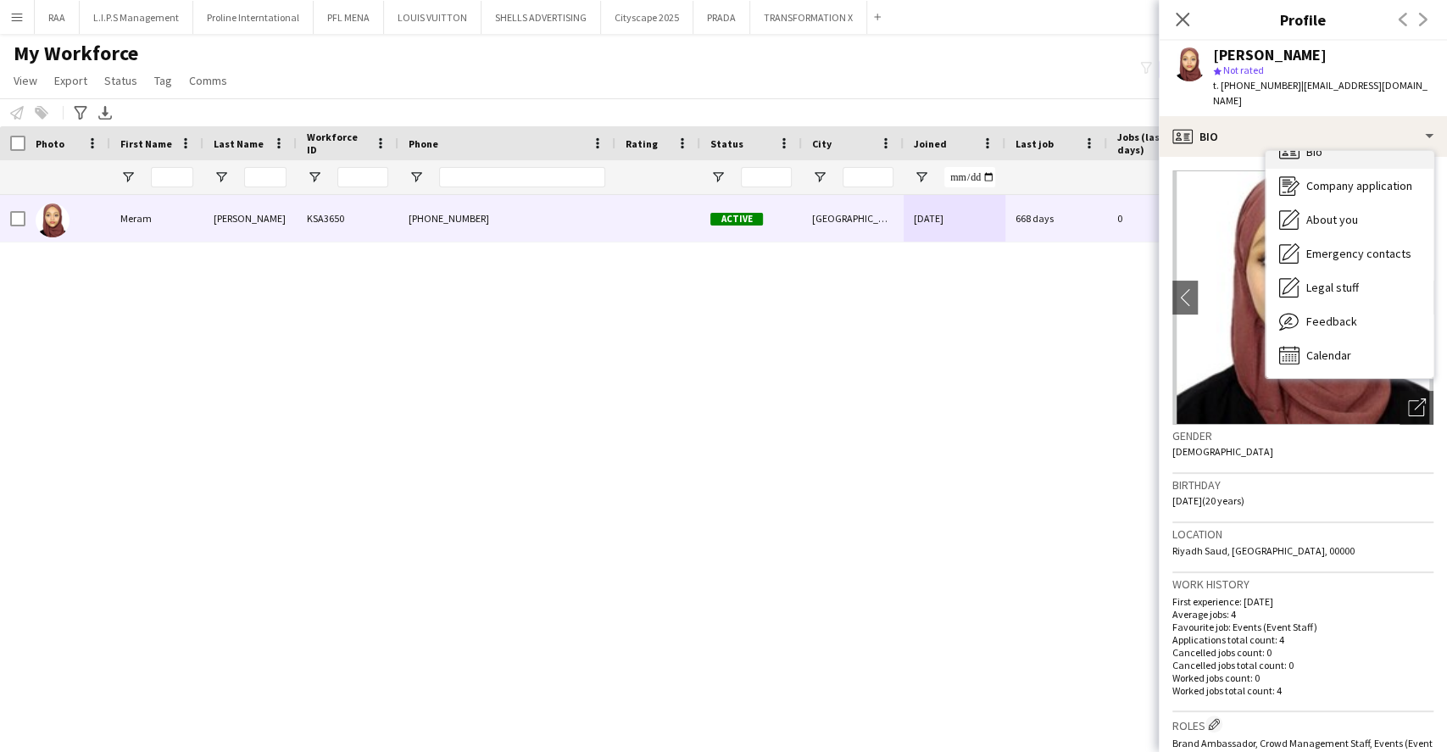
click at [1341, 137] on div "Bio Bio" at bounding box center [1350, 152] width 168 height 34
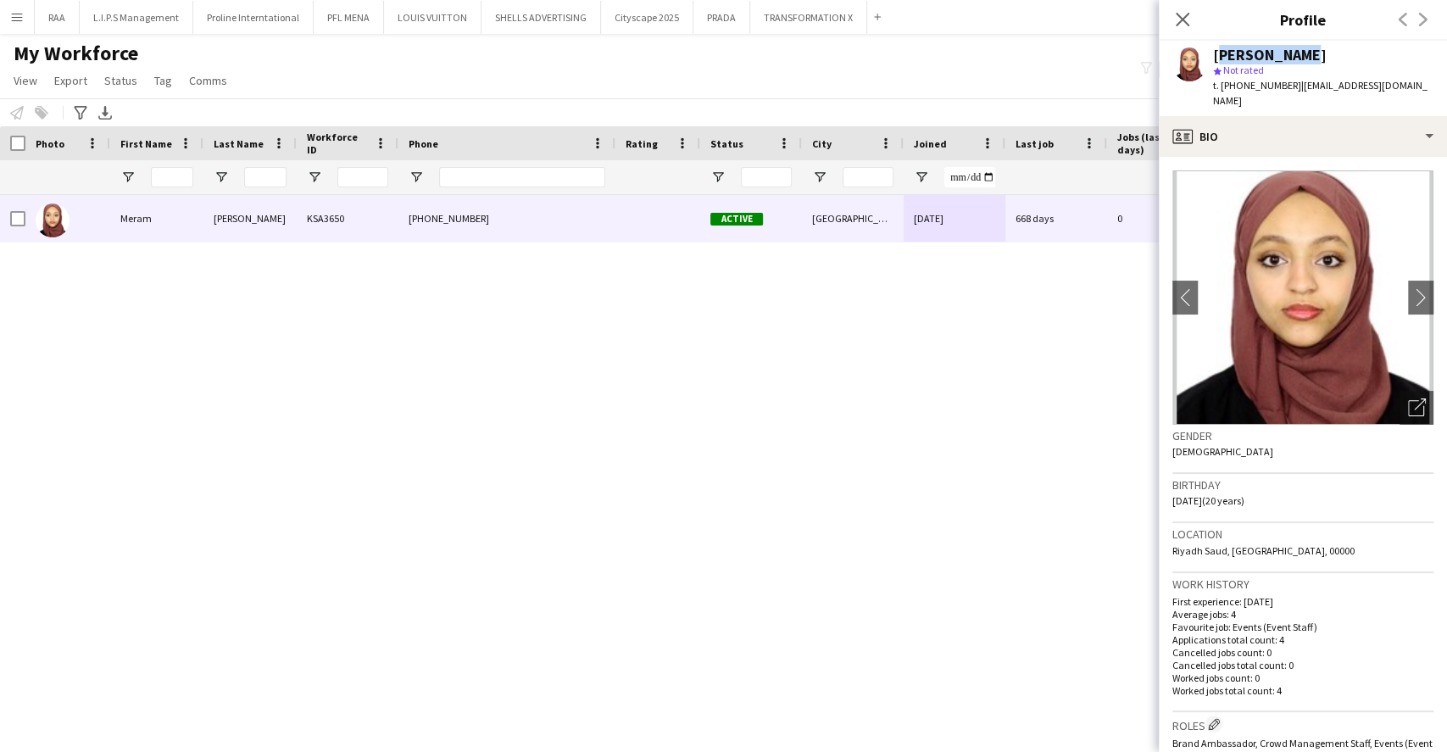
drag, startPoint x: 1315, startPoint y: 53, endPoint x: 1217, endPoint y: 51, distance: 97.5
click at [1217, 51] on div "[PERSON_NAME]" at bounding box center [1323, 54] width 220 height 15
copy div "[PERSON_NAME]"
click at [1275, 86] on span "t. [PHONE_NUMBER]" at bounding box center [1257, 85] width 88 height 13
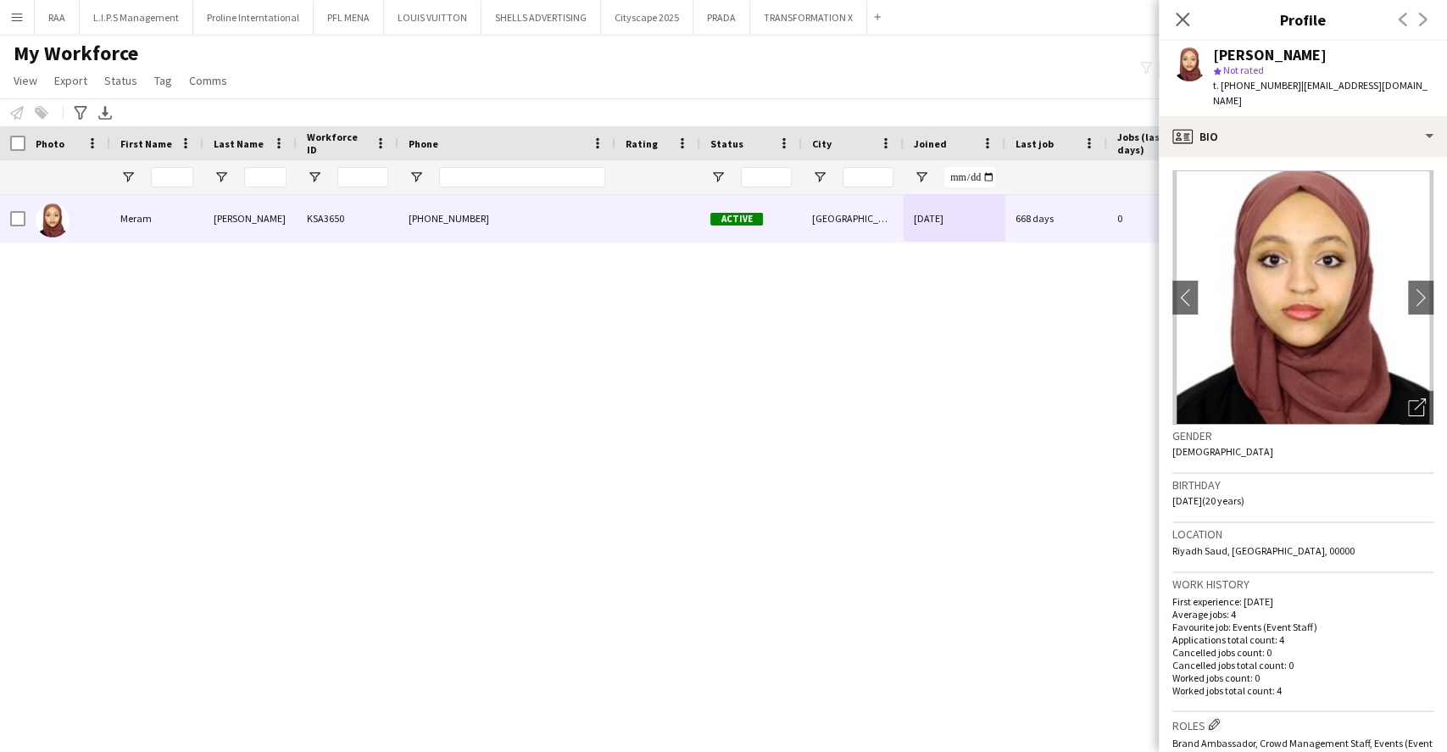
copy span "966558634599"
drag, startPoint x: 1424, startPoint y: 81, endPoint x: 1295, endPoint y: 91, distance: 129.2
click at [1295, 91] on app-profile-header "[PERSON_NAME] star Not rated t. [PHONE_NUMBER] | [EMAIL_ADDRESS][DOMAIN_NAME]" at bounding box center [1303, 78] width 288 height 75
copy span "[EMAIL_ADDRESS][DOMAIN_NAME]"
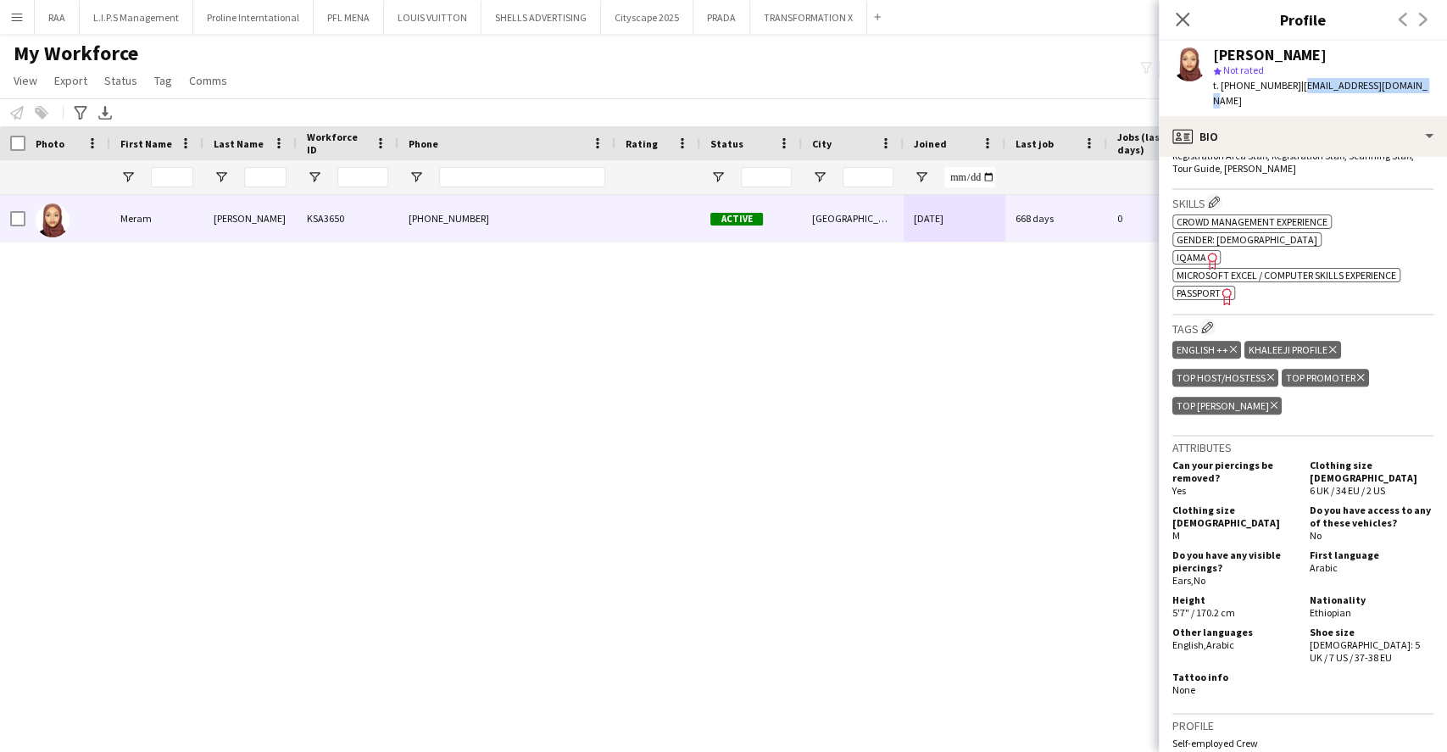
scroll to position [791, 0]
